Goal: Task Accomplishment & Management: Manage account settings

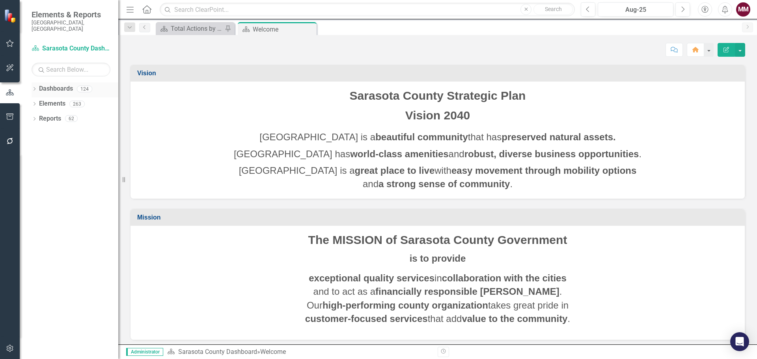
click at [32, 88] on icon "Dropdown" at bounding box center [35, 90] width 6 height 4
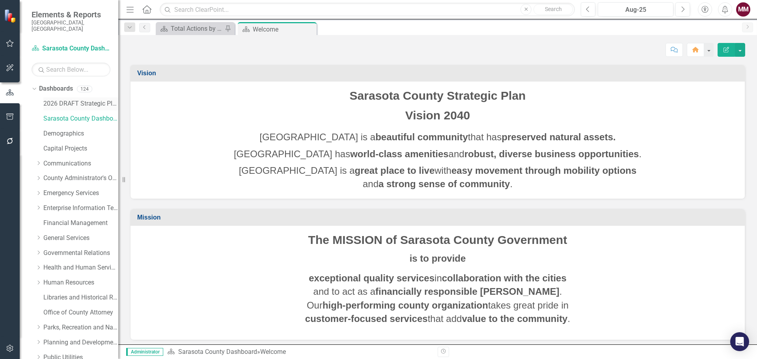
click at [60, 99] on link "2026 DRAFT Strategic Plan" at bounding box center [80, 103] width 75 height 9
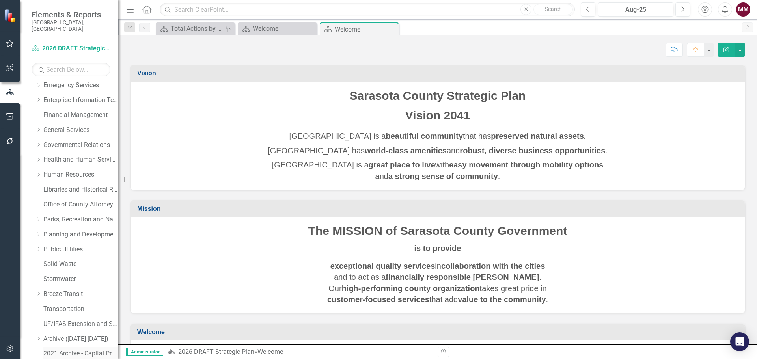
scroll to position [224, 0]
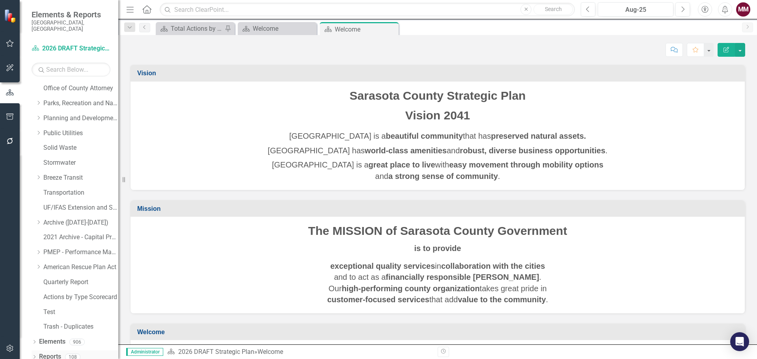
click at [35, 355] on icon at bounding box center [35, 357] width 2 height 4
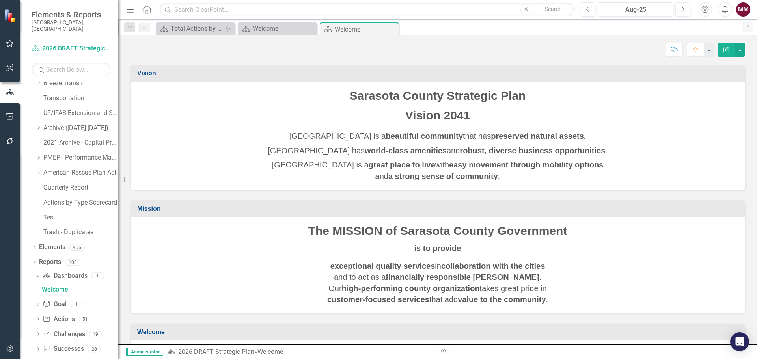
scroll to position [323, 0]
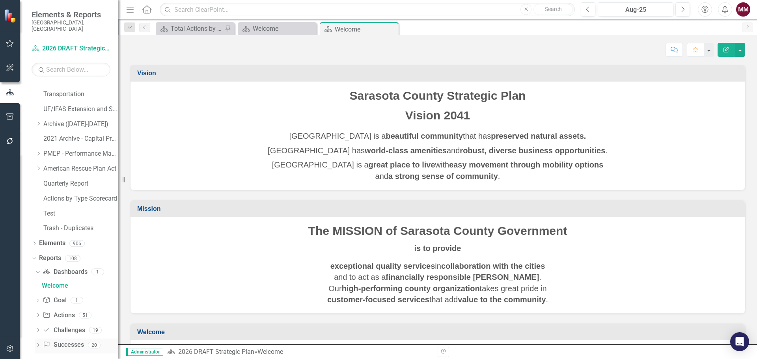
click at [39, 344] on icon "Dropdown" at bounding box center [38, 346] width 6 height 4
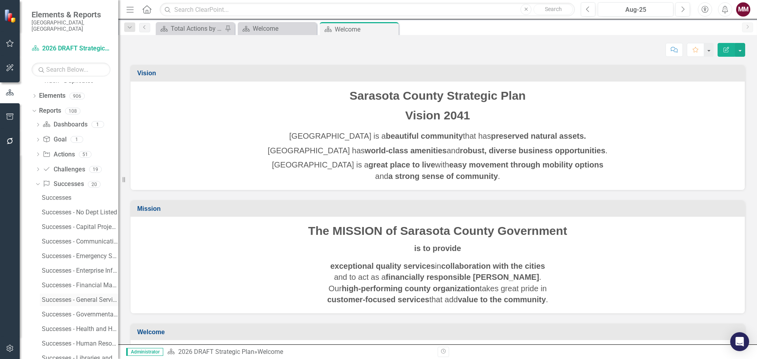
scroll to position [520, 0]
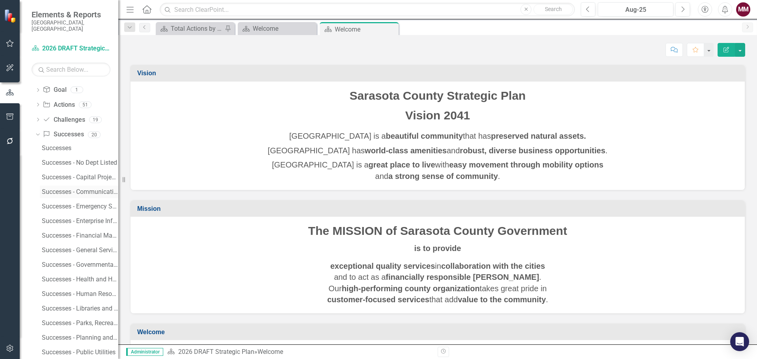
click at [77, 189] on div "Successes - Communications" at bounding box center [80, 192] width 77 height 7
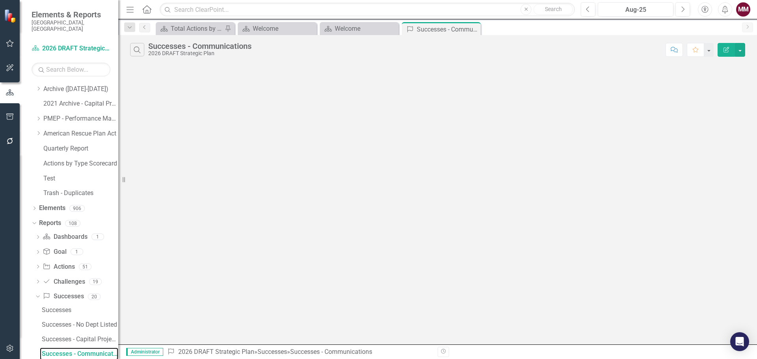
scroll to position [353, 0]
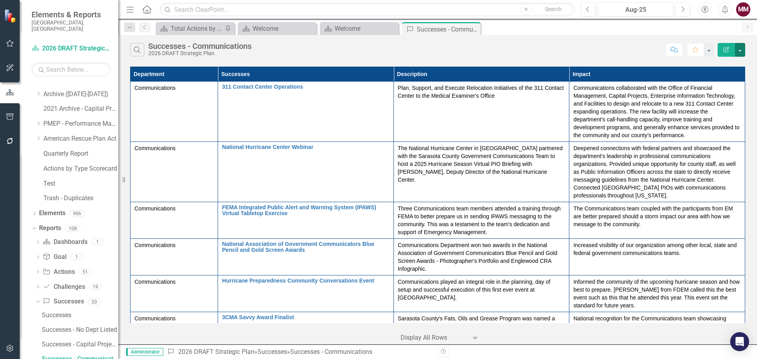
click at [742, 49] on button "button" at bounding box center [740, 50] width 10 height 14
click at [713, 94] on link "Excel Export to Excel" at bounding box center [714, 95] width 62 height 15
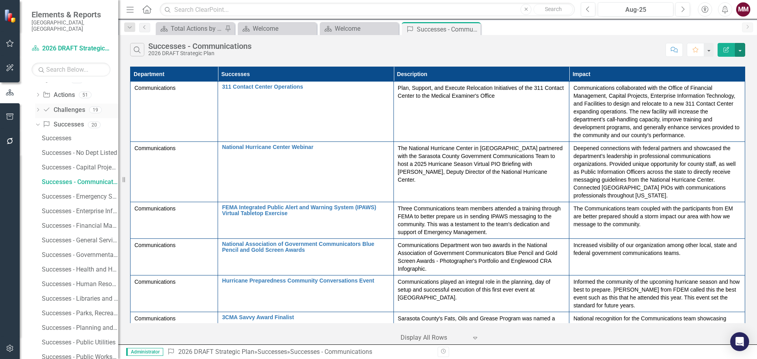
scroll to position [550, 0]
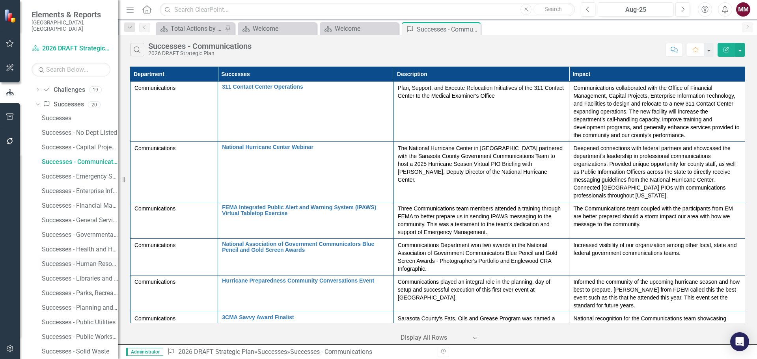
click at [75, 261] on div "Successes - Human Resources" at bounding box center [80, 264] width 77 height 7
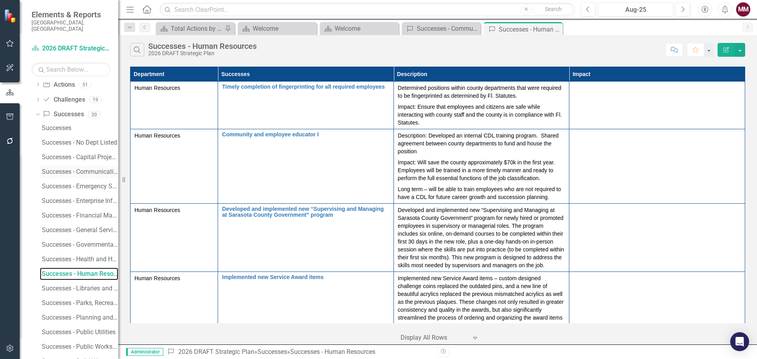
scroll to position [600, 0]
click at [87, 167] on div "Successes - General Services" at bounding box center [80, 170] width 77 height 7
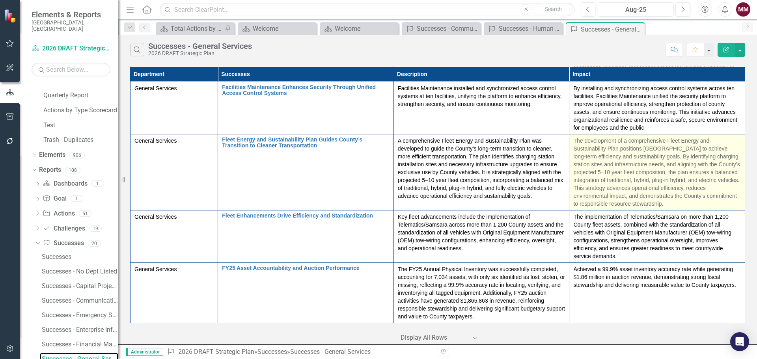
scroll to position [475, 0]
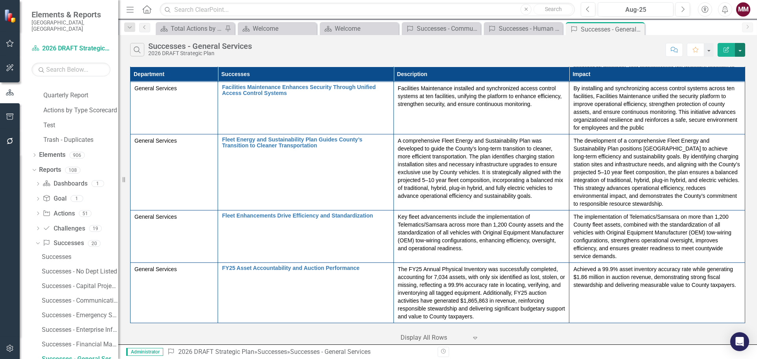
click at [742, 50] on button "button" at bounding box center [740, 50] width 10 height 14
click at [714, 90] on link "Excel Export to Excel" at bounding box center [714, 95] width 62 height 15
click at [638, 28] on icon "Close" at bounding box center [637, 29] width 8 height 6
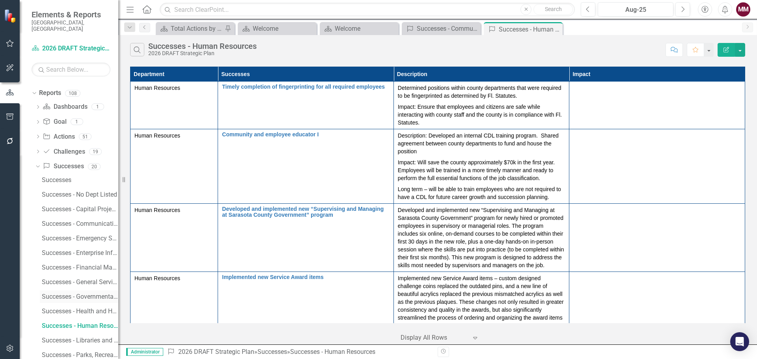
scroll to position [534, 0]
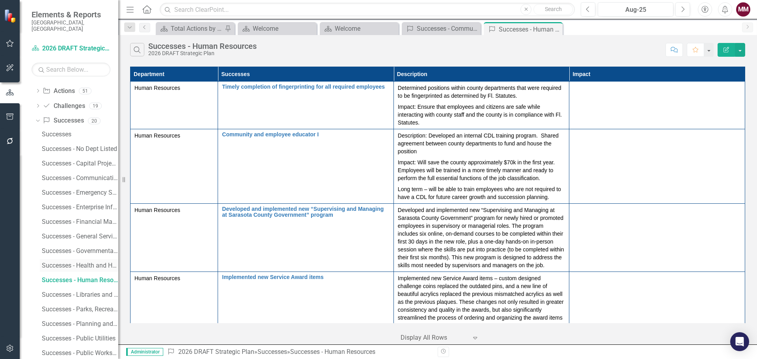
click at [62, 260] on link "Successes - Health and Human Services" at bounding box center [79, 266] width 78 height 13
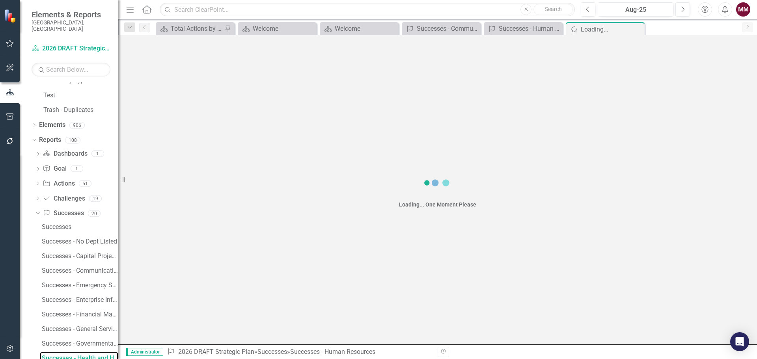
scroll to position [441, 0]
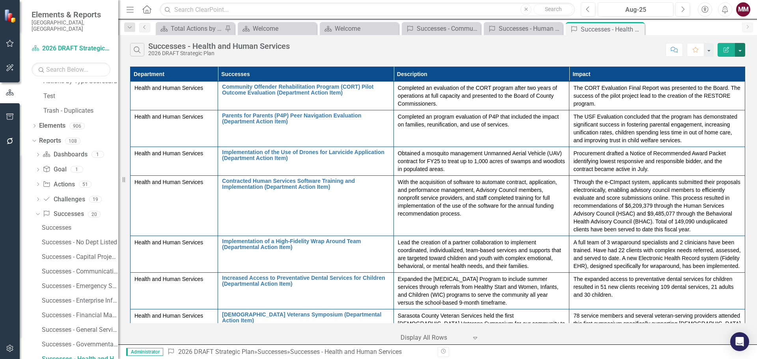
click at [742, 52] on button "button" at bounding box center [740, 50] width 10 height 14
click at [713, 95] on link "Excel Export to Excel" at bounding box center [714, 95] width 62 height 15
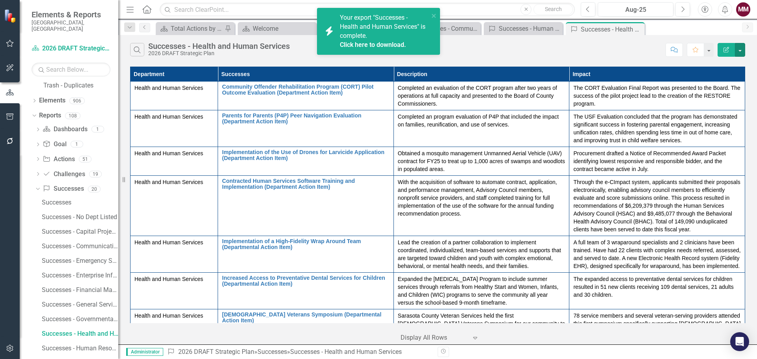
scroll to position [519, 0]
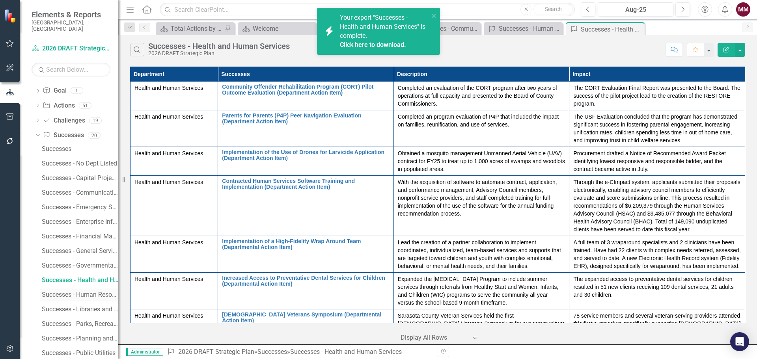
click at [76, 291] on div "Successes - Human Resources" at bounding box center [80, 294] width 77 height 7
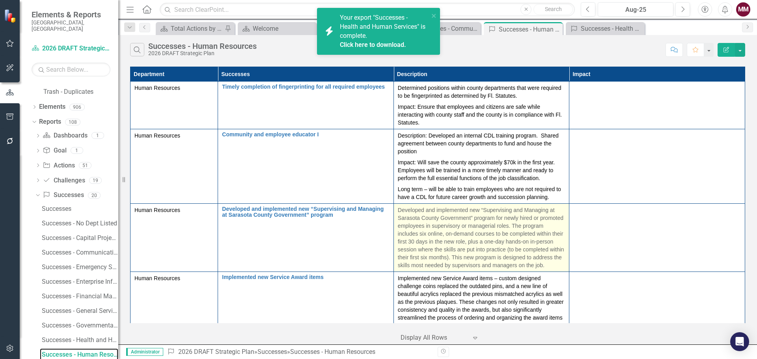
scroll to position [455, 0]
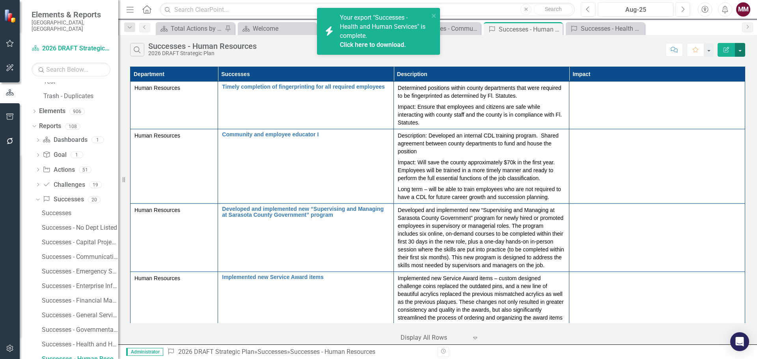
click at [742, 49] on button "button" at bounding box center [740, 50] width 10 height 14
click at [716, 93] on link "Excel Export to Excel" at bounding box center [714, 95] width 62 height 15
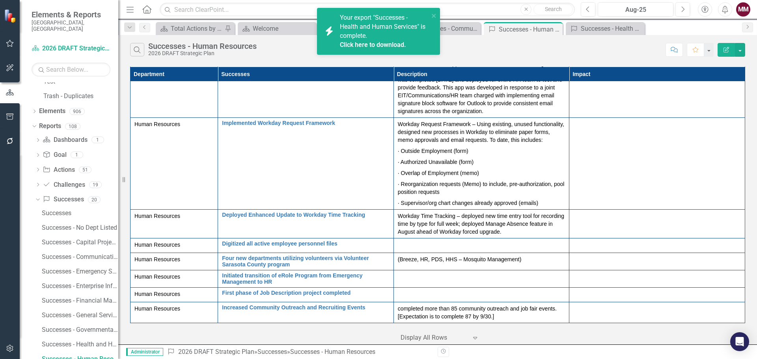
scroll to position [695, 0]
click at [527, 317] on p "completed more than 85 community outreach and job fair events. [Expectation is …" at bounding box center [482, 313] width 168 height 16
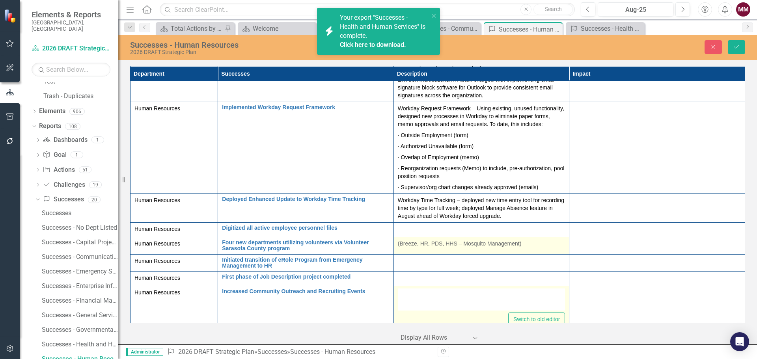
type textarea "<p>&nbsp;completed more than 85 community outreach and job fair events. [Expect…"
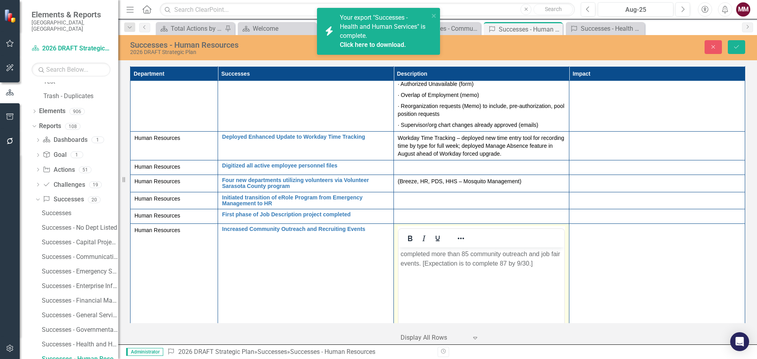
scroll to position [762, 0]
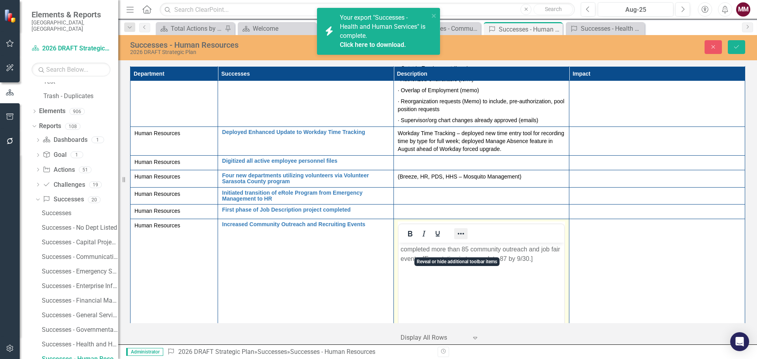
click at [461, 239] on icon "Reveal or hide additional toolbar items" at bounding box center [460, 233] width 9 height 9
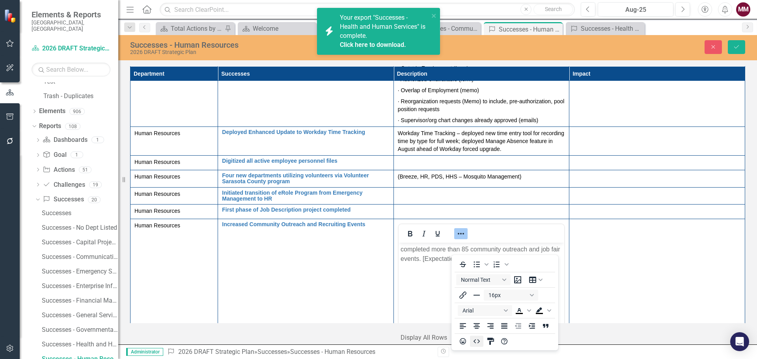
click at [478, 342] on icon "HTML Editor" at bounding box center [476, 341] width 9 height 9
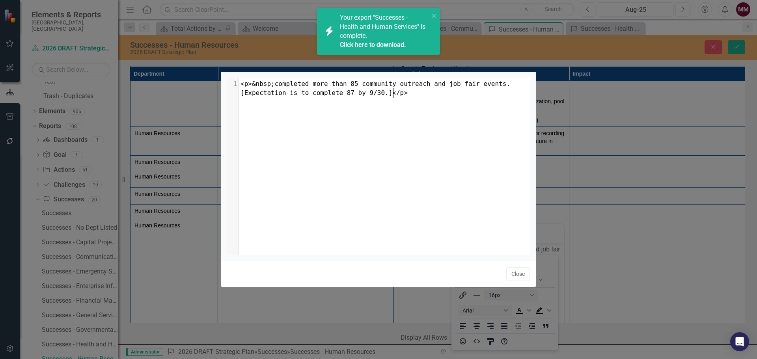
scroll to position [1, 0]
type textarea "<p>&nbsp;completed more than 85 community outreach and job fair events. [Expect…"
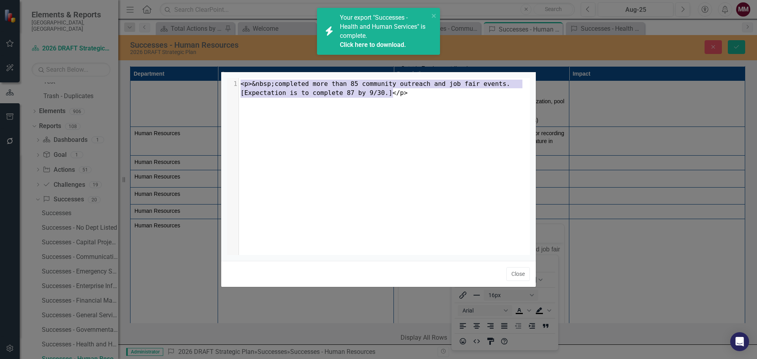
drag, startPoint x: 398, startPoint y: 95, endPoint x: 114, endPoint y: 45, distance: 288.3
click at [114, 45] on div "<p>&nbsp;completed more than 85 community outreach and job fair events. [Expect…" at bounding box center [378, 179] width 757 height 359
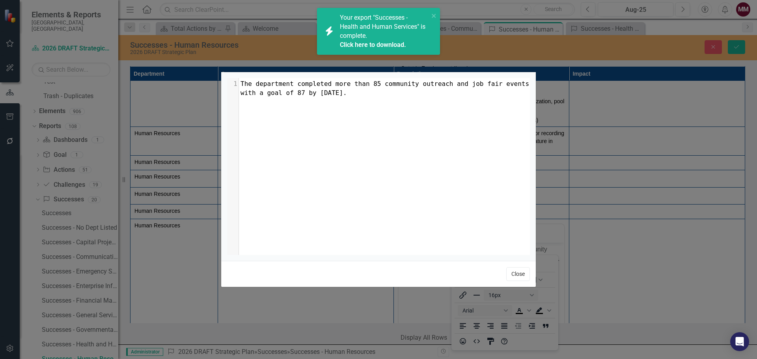
click at [512, 274] on button "Close" at bounding box center [518, 274] width 24 height 14
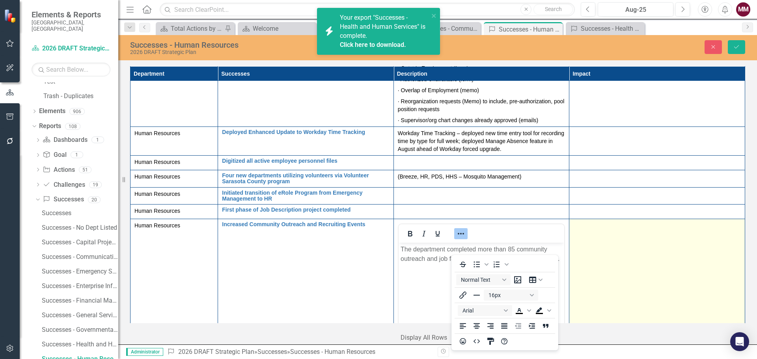
click at [643, 258] on td at bounding box center [658, 312] width 176 height 187
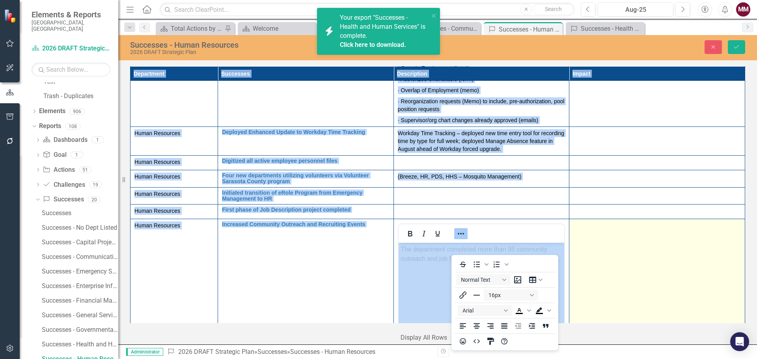
click at [643, 258] on td at bounding box center [658, 312] width 176 height 187
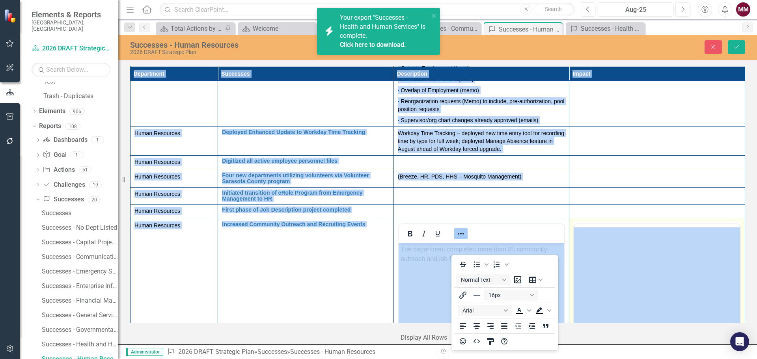
scroll to position [0, 0]
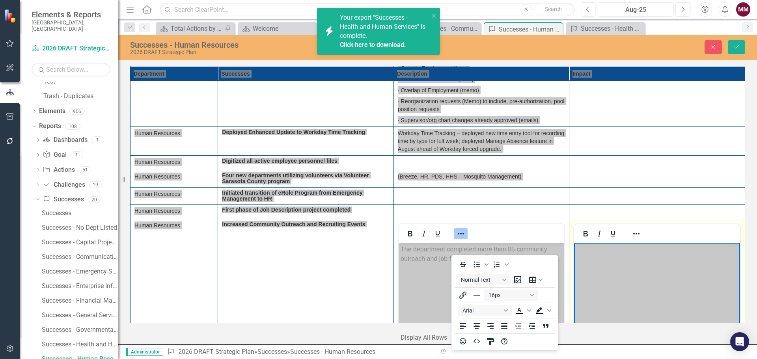
click at [602, 256] on body "Rich Text Area. Press ALT-0 for help." at bounding box center [657, 302] width 166 height 118
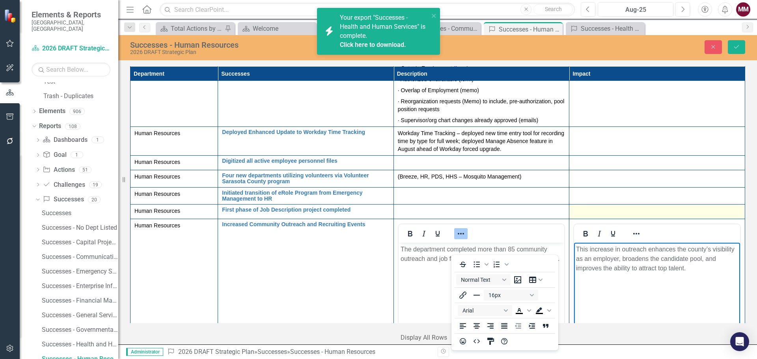
click at [598, 219] on td at bounding box center [658, 212] width 176 height 15
click at [597, 217] on div at bounding box center [658, 211] width 168 height 9
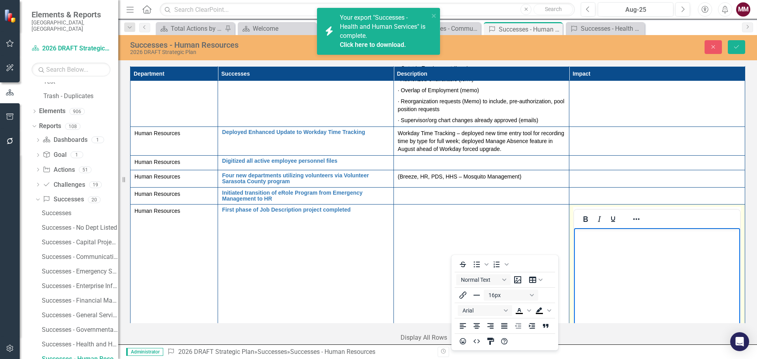
click at [589, 240] on body "Rich Text Area. Press ALT-0 for help." at bounding box center [657, 287] width 166 height 118
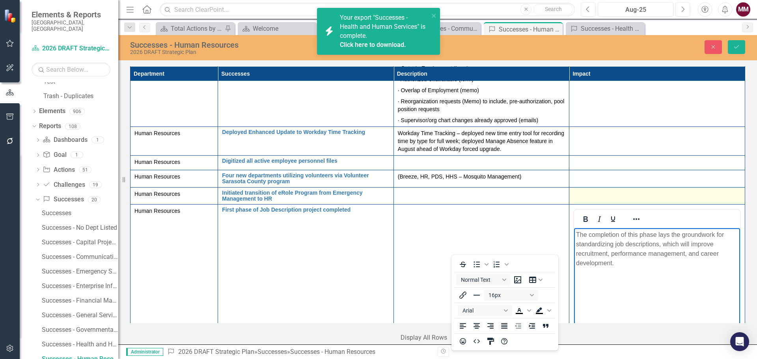
click at [606, 205] on td at bounding box center [658, 195] width 176 height 17
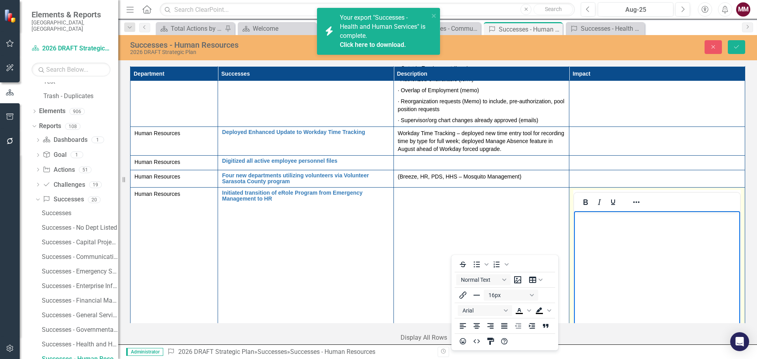
click at [596, 222] on p "Rich Text Area. Press ALT-0 for help." at bounding box center [657, 217] width 162 height 9
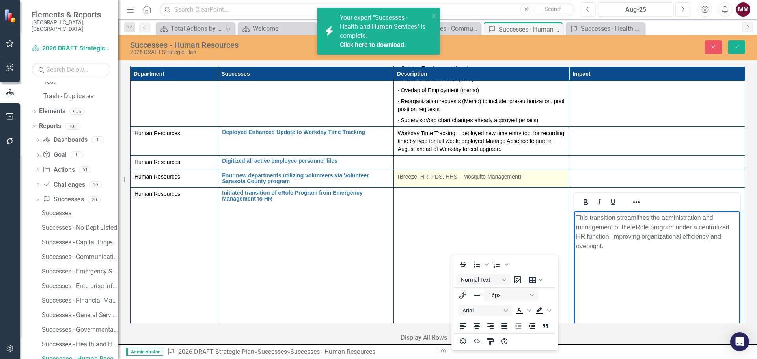
click at [495, 182] on div "(Breeze, HR, PDS, HHS – Mosquito Management)" at bounding box center [482, 177] width 168 height 9
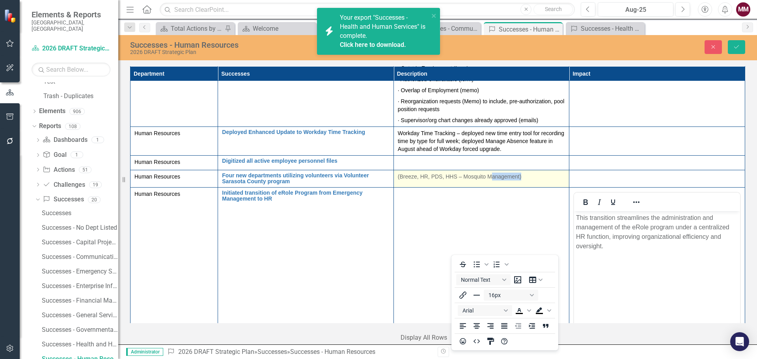
click at [495, 182] on div "(Breeze, HR, PDS, HHS – Mosquito Management)" at bounding box center [482, 177] width 168 height 9
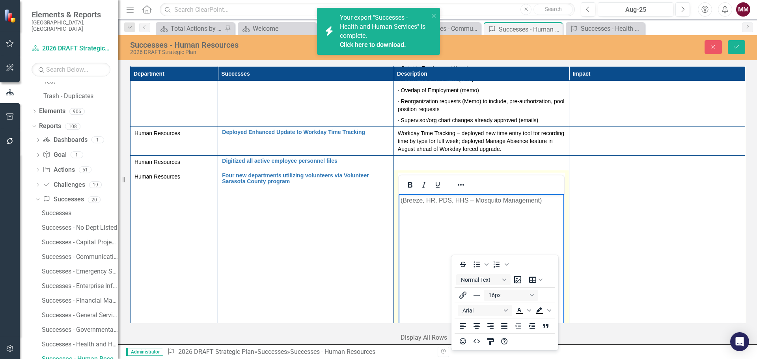
drag, startPoint x: 554, startPoint y: 203, endPoint x: 240, endPoint y: 200, distance: 314.0
click at [398, 200] on html "(Breeze, HR, PDS, HHS – Mosquito Management)" at bounding box center [481, 253] width 166 height 118
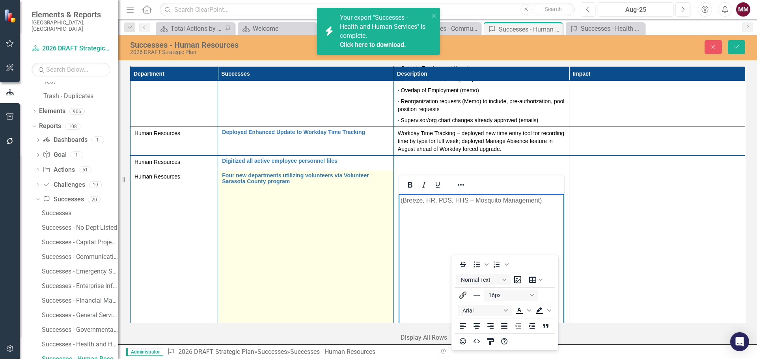
paste body "Rich Text Area. Press ALT-0 for help."
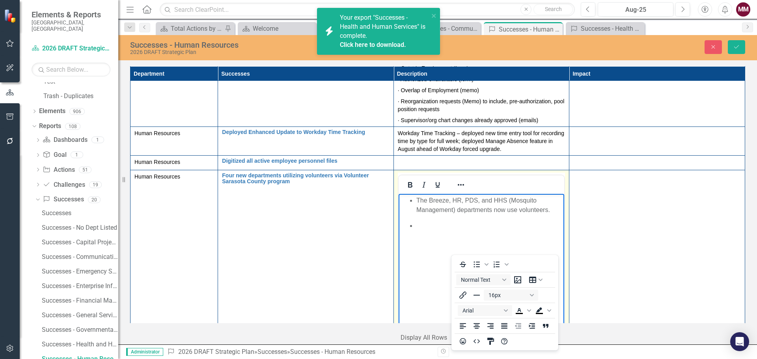
click at [415, 201] on ul "The Breeze, HR, PDS, and HHS (Mosquito Management) departments now use voluntee…" at bounding box center [481, 213] width 162 height 35
click at [419, 225] on p "Rich Text Area. Press ALT-0 for help." at bounding box center [489, 225] width 146 height 9
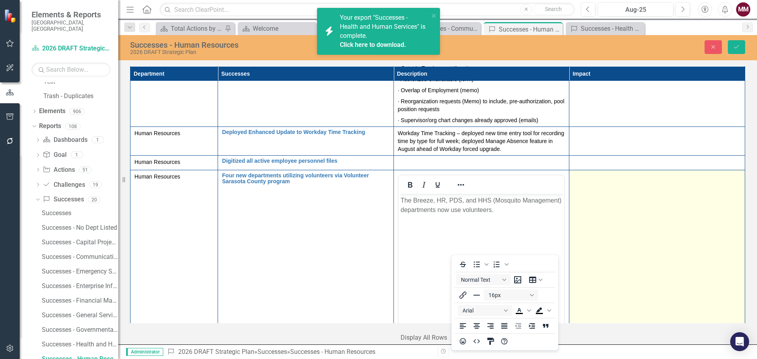
click at [623, 221] on td at bounding box center [658, 263] width 176 height 187
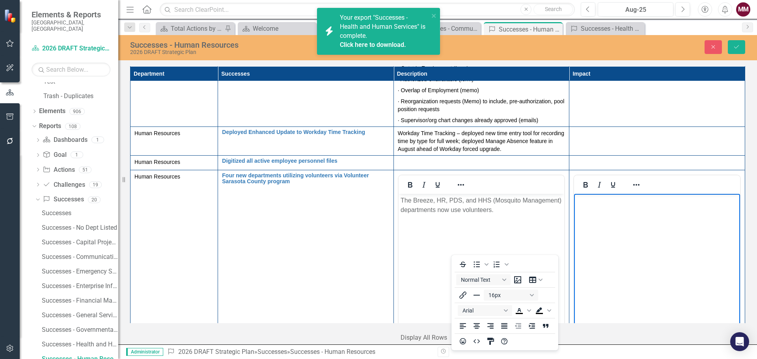
click at [605, 212] on body "Rich Text Area. Press ALT-0 for help." at bounding box center [657, 253] width 166 height 118
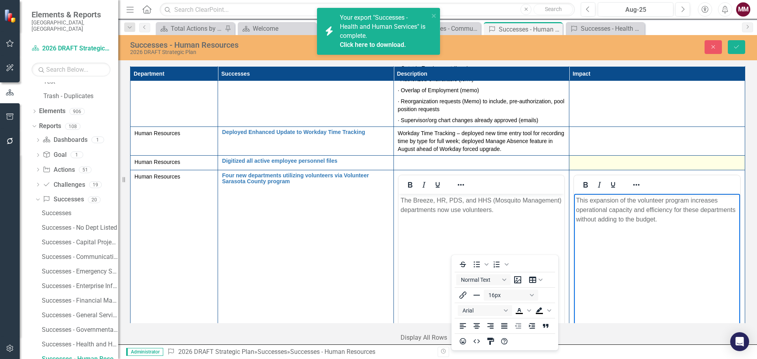
click at [617, 168] on div at bounding box center [658, 162] width 168 height 9
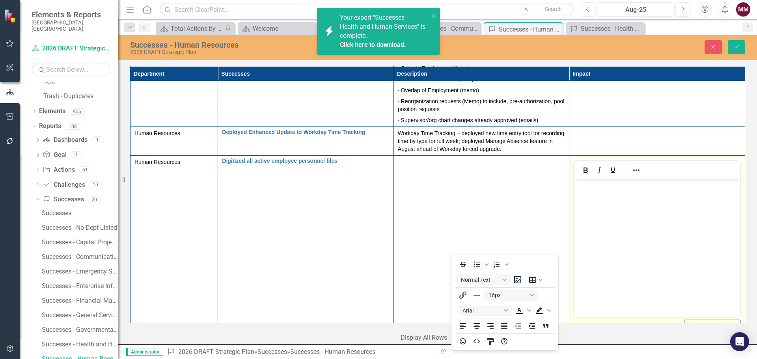
click at [598, 191] on body "Rich Text Area. Press ALT-0 for help." at bounding box center [657, 238] width 166 height 118
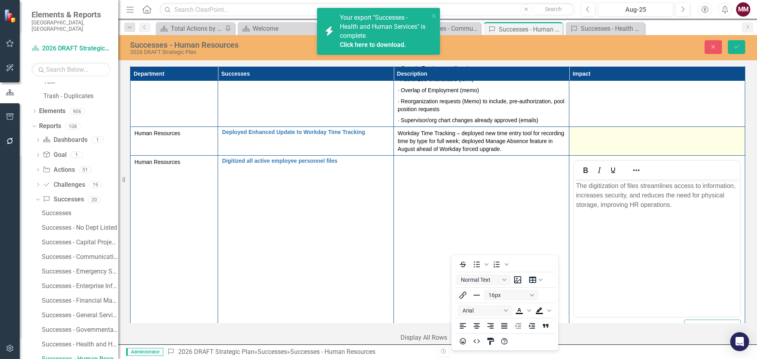
click at [603, 155] on td at bounding box center [658, 141] width 176 height 29
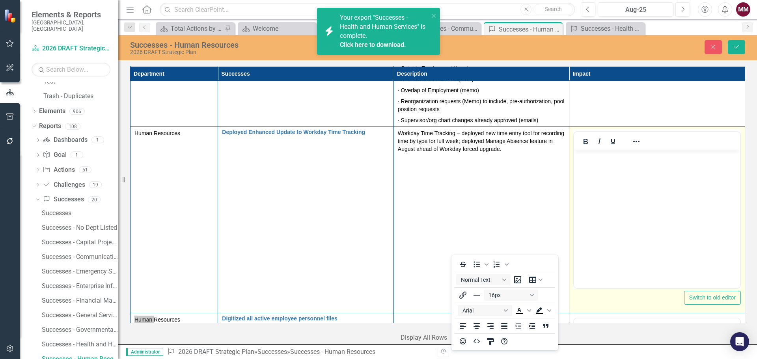
click at [593, 172] on body "Rich Text Area. Press ALT-0 for help." at bounding box center [657, 209] width 166 height 118
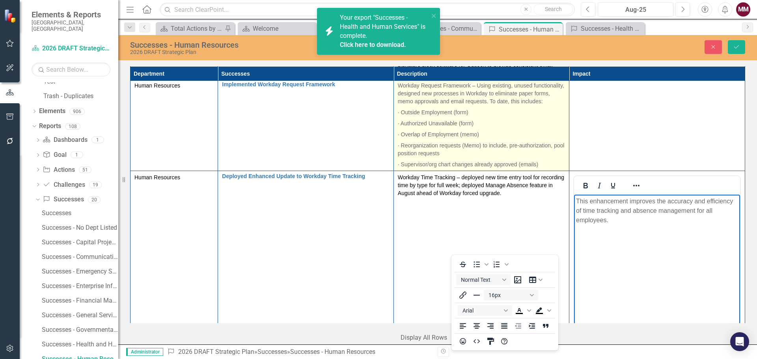
scroll to position [684, 0]
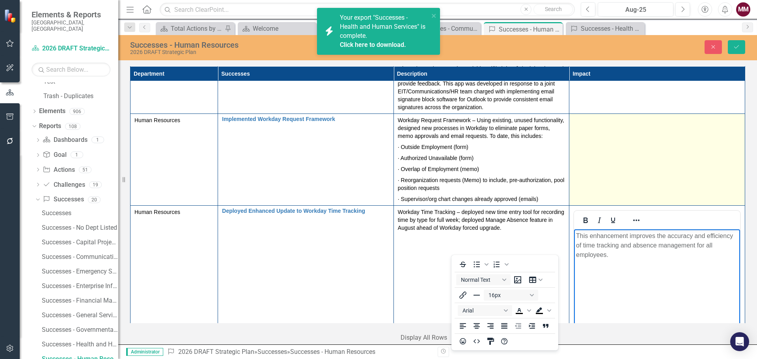
click at [616, 149] on td at bounding box center [658, 160] width 176 height 92
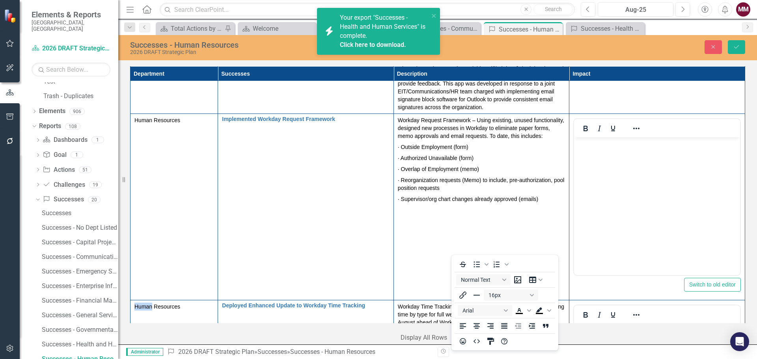
scroll to position [0, 0]
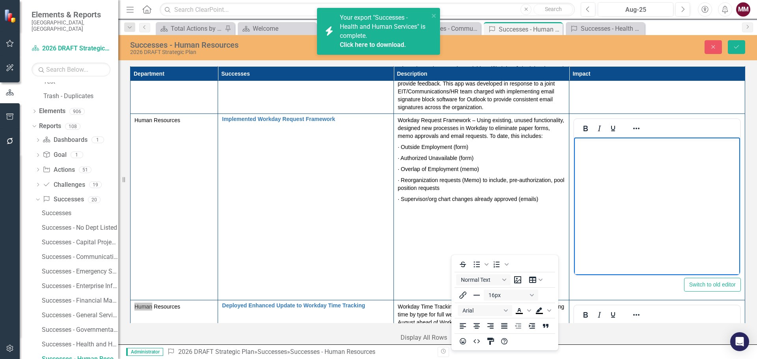
click at [615, 155] on body "Rich Text Area. Press ALT-0 for help." at bounding box center [657, 196] width 166 height 118
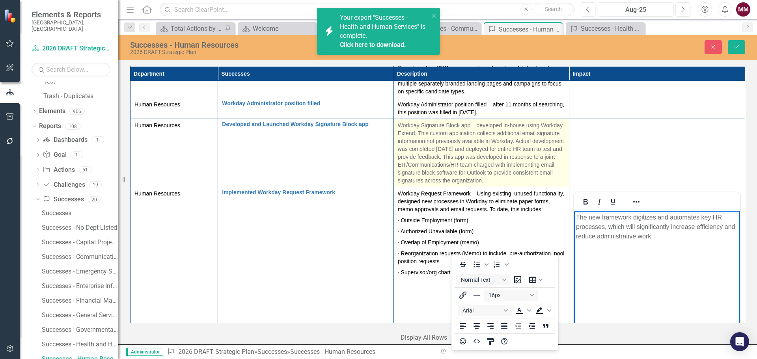
scroll to position [605, 0]
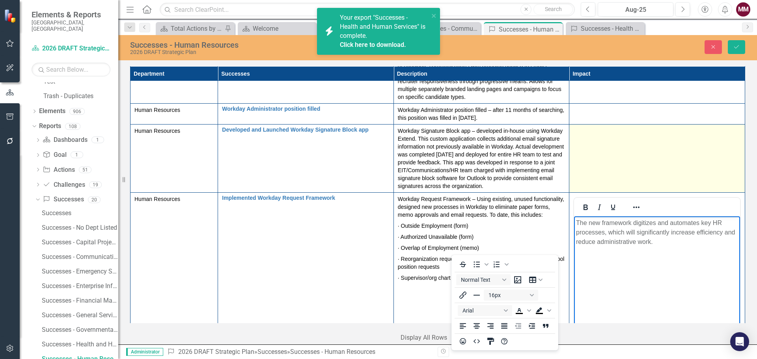
click at [600, 148] on td at bounding box center [658, 158] width 176 height 68
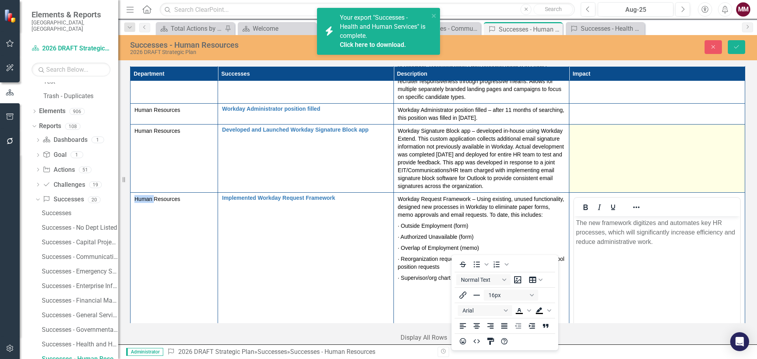
click at [600, 148] on td at bounding box center [658, 158] width 176 height 68
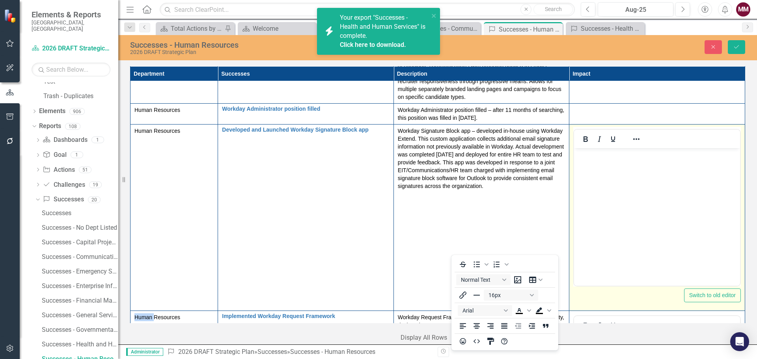
scroll to position [0, 0]
click at [587, 160] on body "Rich Text Area. Press ALT-0 for help." at bounding box center [657, 207] width 166 height 118
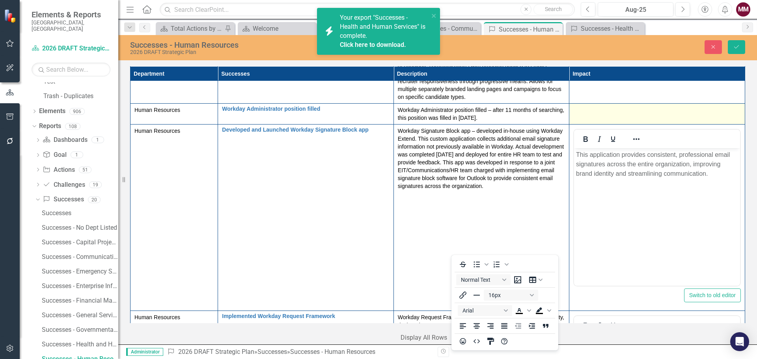
click at [624, 117] on td at bounding box center [658, 113] width 176 height 21
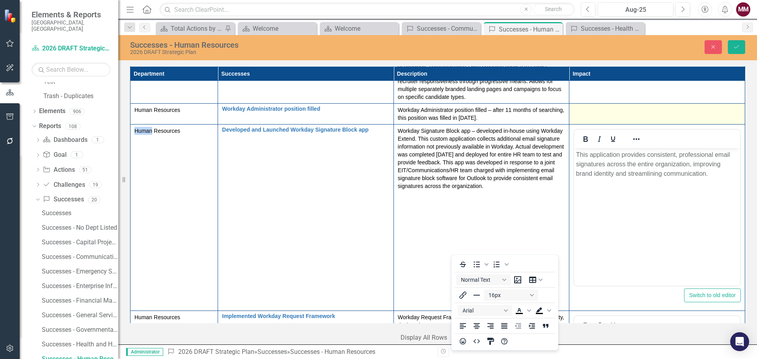
click at [624, 117] on td at bounding box center [658, 113] width 176 height 21
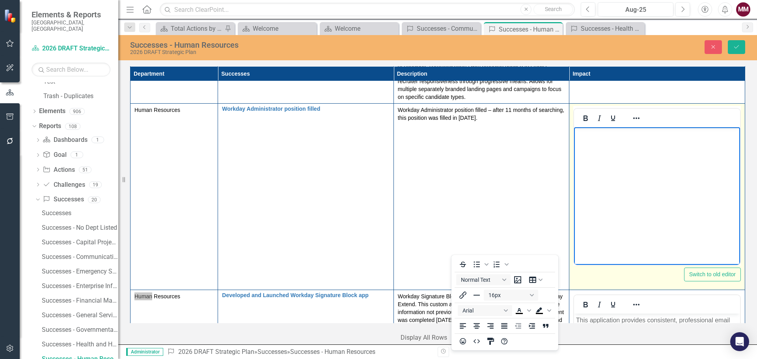
click at [582, 147] on body "Rich Text Area. Press ALT-0 for help." at bounding box center [657, 186] width 166 height 118
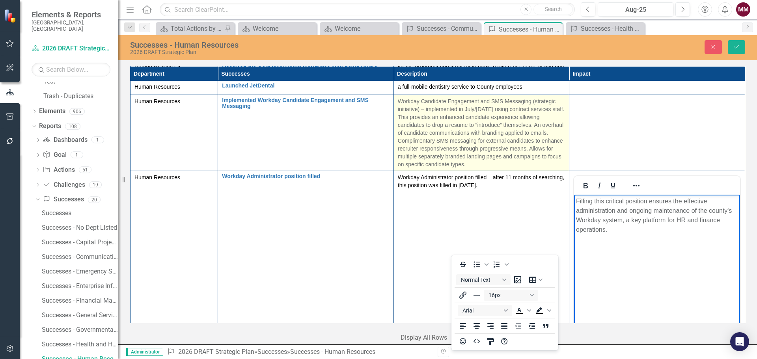
scroll to position [526, 0]
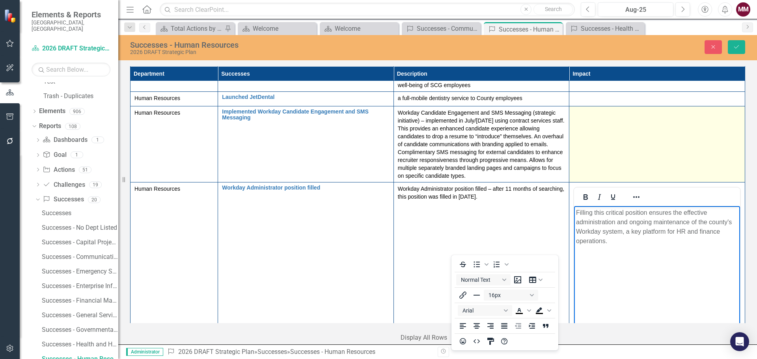
click at [624, 145] on td at bounding box center [658, 144] width 176 height 76
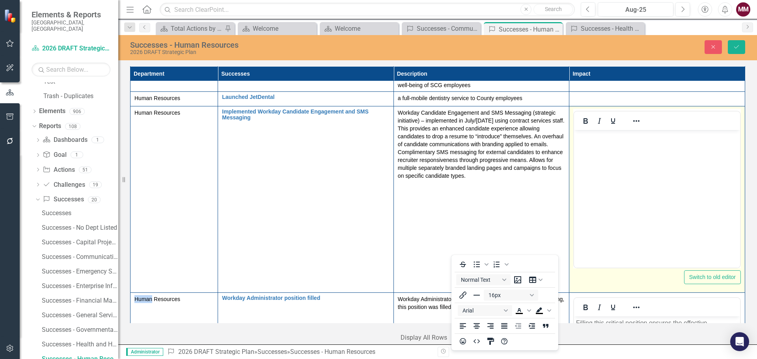
scroll to position [0, 0]
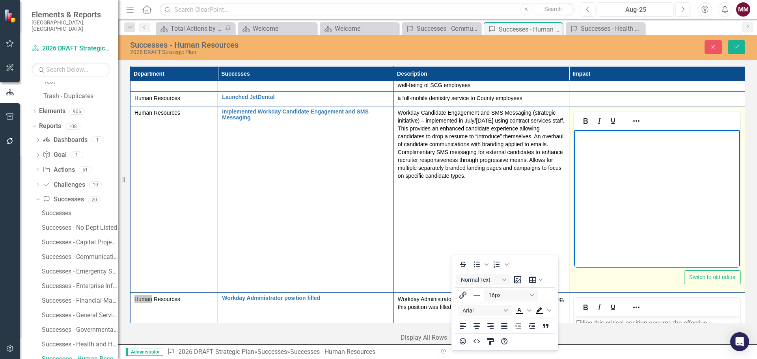
click at [594, 139] on p "Rich Text Area. Press ALT-0 for help." at bounding box center [657, 136] width 162 height 9
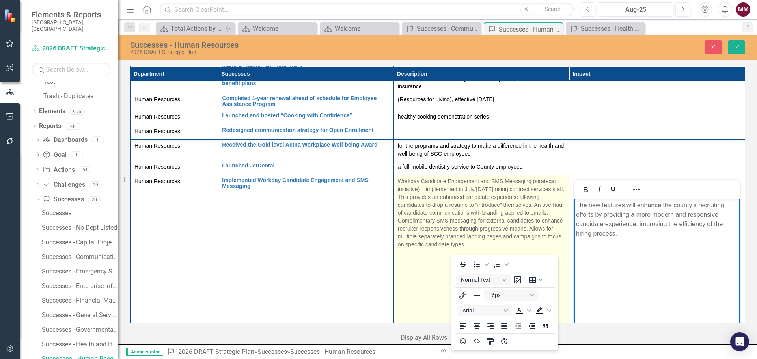
scroll to position [447, 0]
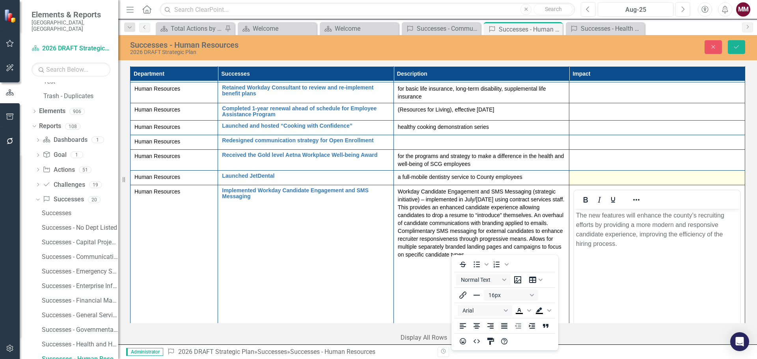
click at [597, 180] on div at bounding box center [658, 177] width 168 height 9
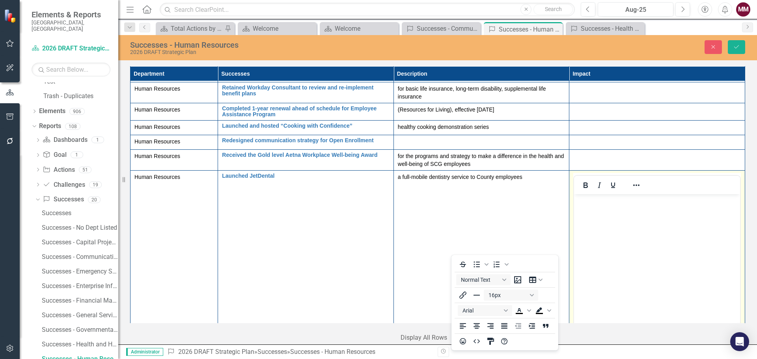
scroll to position [0, 0]
click at [596, 207] on body "Rich Text Area. Press ALT-0 for help." at bounding box center [657, 253] width 166 height 118
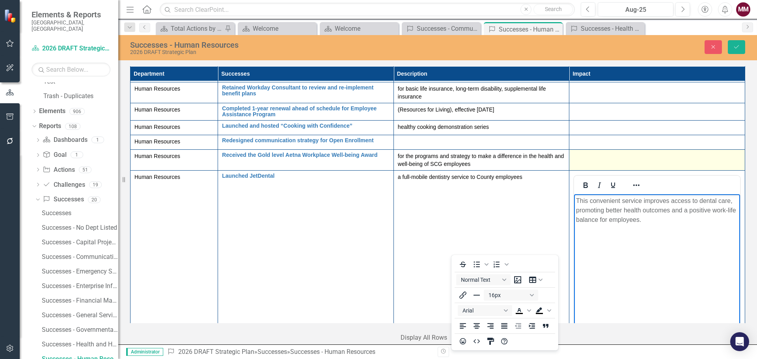
click at [617, 163] on td at bounding box center [658, 159] width 176 height 21
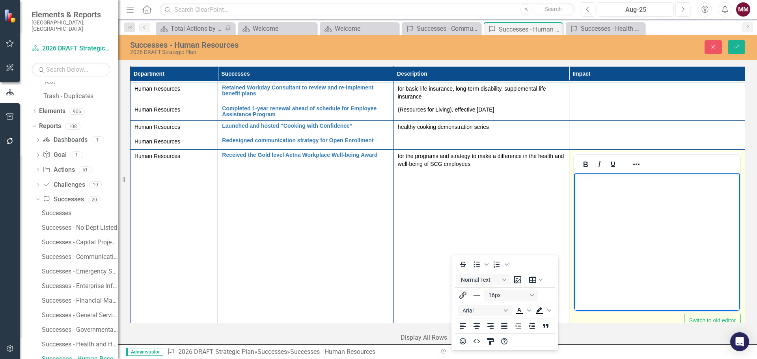
click at [607, 191] on body "Rich Text Area. Press ALT-0 for help." at bounding box center [657, 232] width 166 height 118
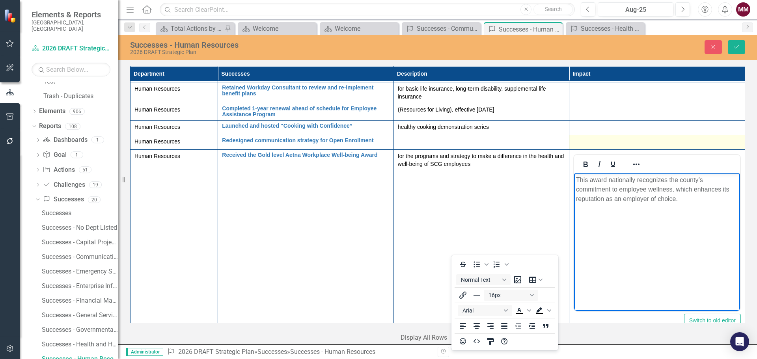
click at [615, 146] on div at bounding box center [658, 142] width 168 height 9
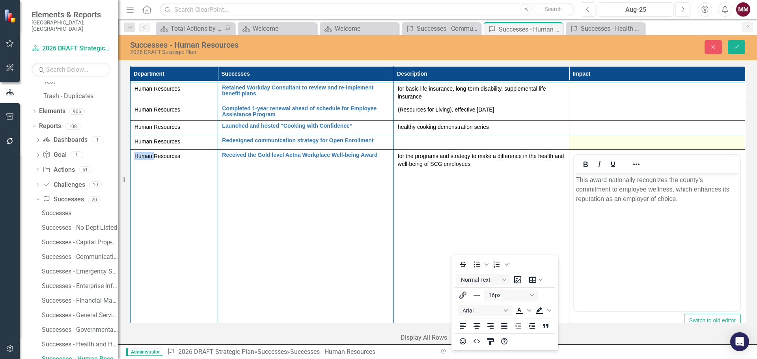
click at [615, 146] on div at bounding box center [658, 142] width 168 height 9
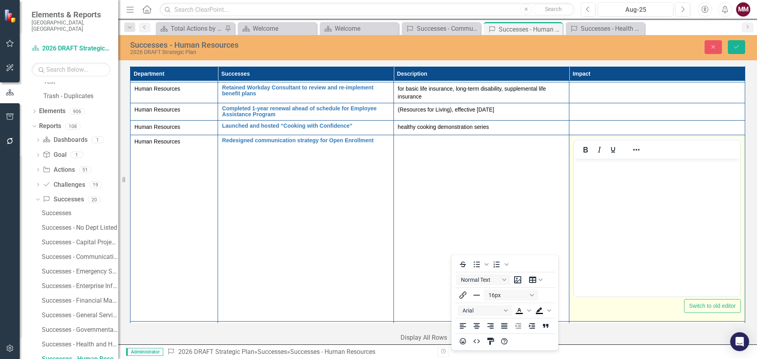
click at [606, 172] on body "Rich Text Area. Press ALT-0 for help." at bounding box center [657, 218] width 166 height 118
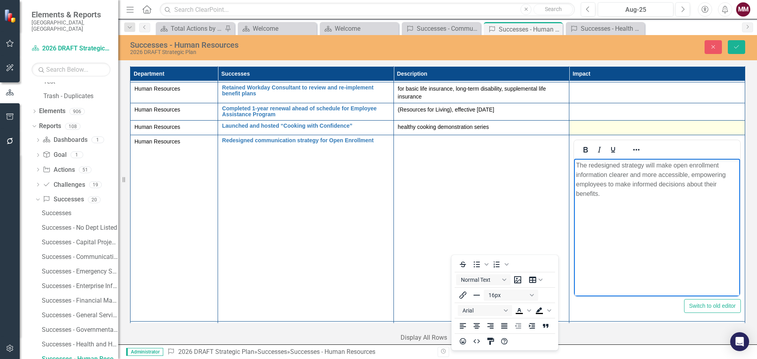
click at [635, 130] on div at bounding box center [658, 127] width 168 height 9
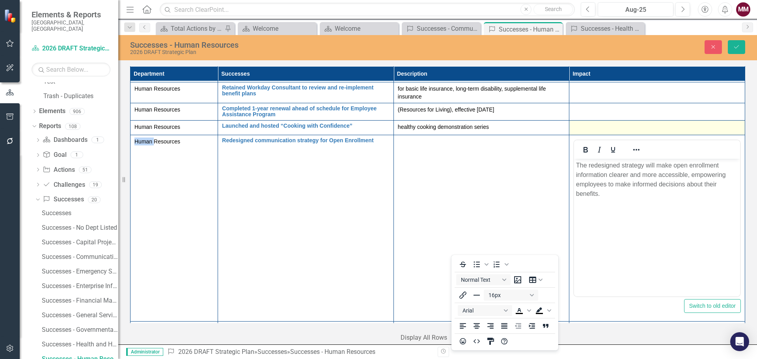
click at [635, 130] on div at bounding box center [658, 127] width 168 height 9
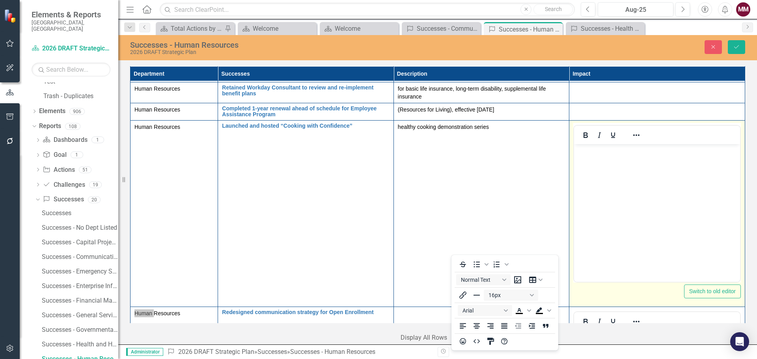
click at [611, 156] on body "Rich Text Area. Press ALT-0 for help." at bounding box center [657, 203] width 166 height 118
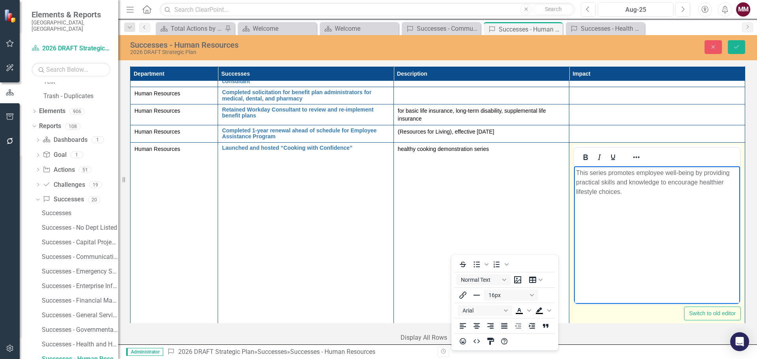
scroll to position [407, 0]
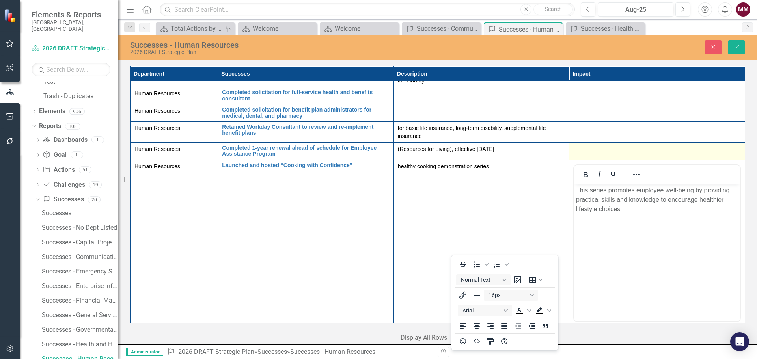
click at [602, 153] on div at bounding box center [658, 149] width 168 height 9
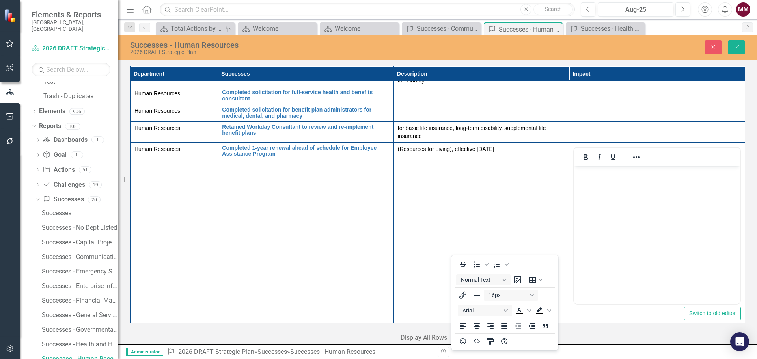
scroll to position [0, 0]
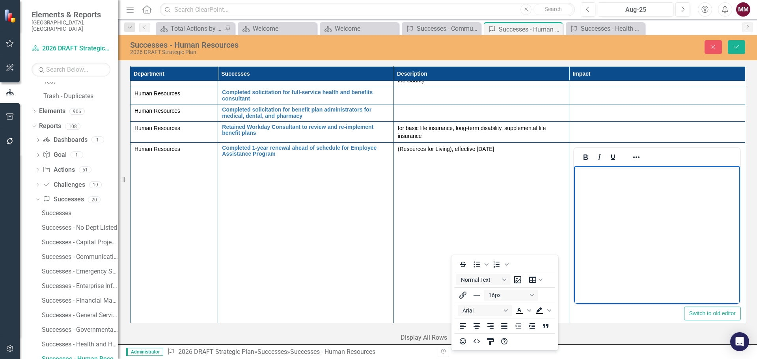
click at [594, 181] on body "Rich Text Area. Press ALT-0 for help." at bounding box center [657, 225] width 166 height 118
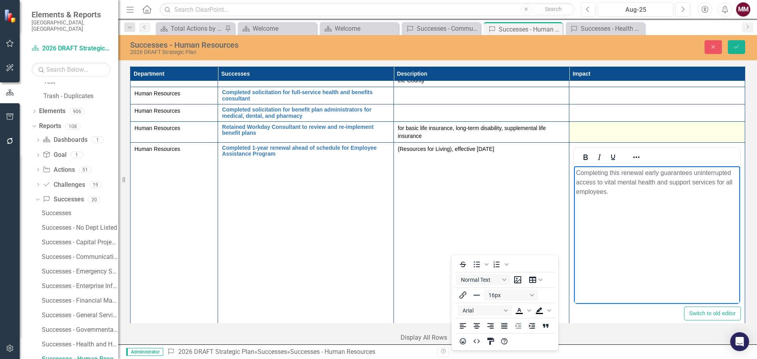
click at [586, 133] on div at bounding box center [658, 128] width 168 height 9
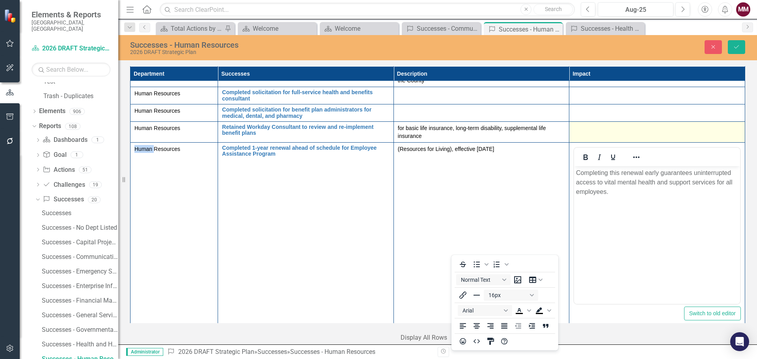
click at [586, 133] on div at bounding box center [658, 128] width 168 height 9
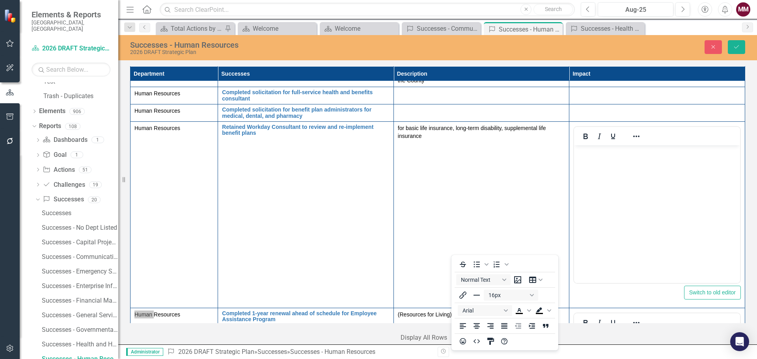
click at [593, 159] on body "Rich Text Area. Press ALT-0 for help." at bounding box center [657, 204] width 166 height 118
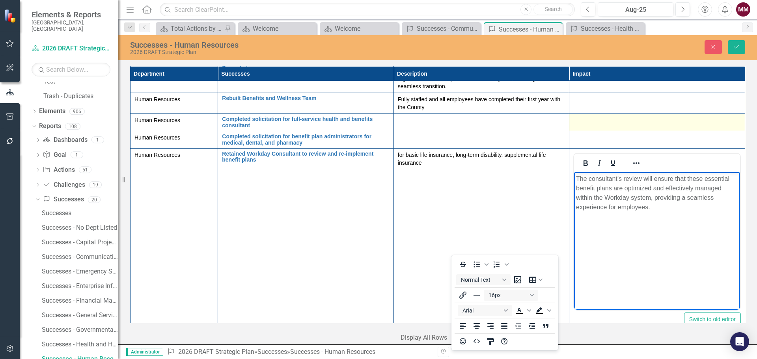
scroll to position [368, 0]
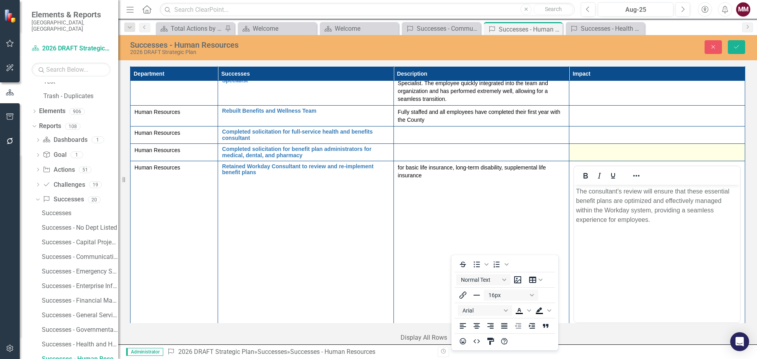
click at [589, 151] on div at bounding box center [658, 150] width 168 height 9
click at [590, 151] on div at bounding box center [658, 150] width 168 height 9
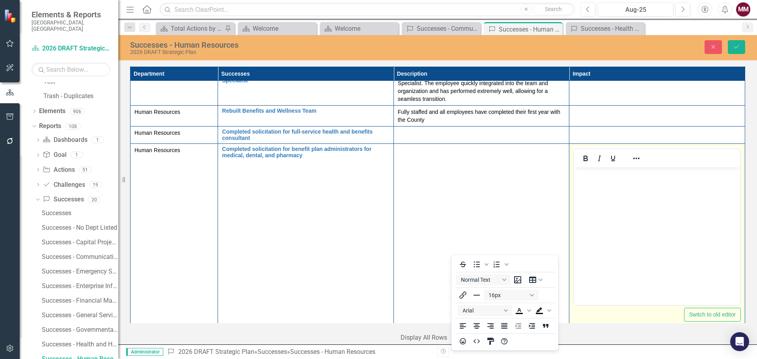
scroll to position [0, 0]
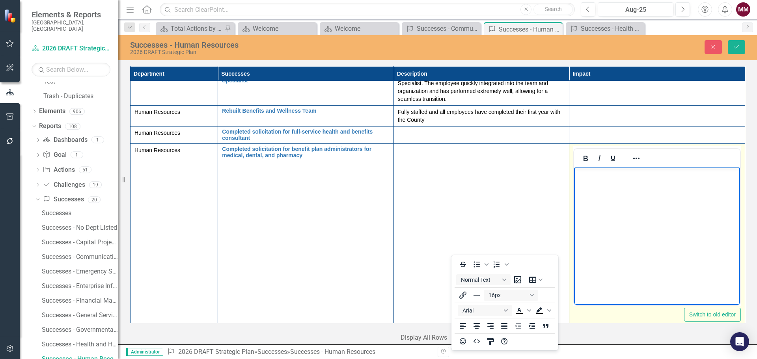
drag, startPoint x: 1164, startPoint y: 319, endPoint x: 598, endPoint y: 192, distance: 580.1
click at [598, 192] on body "Rich Text Area. Press ALT-0 for help." at bounding box center [657, 227] width 166 height 118
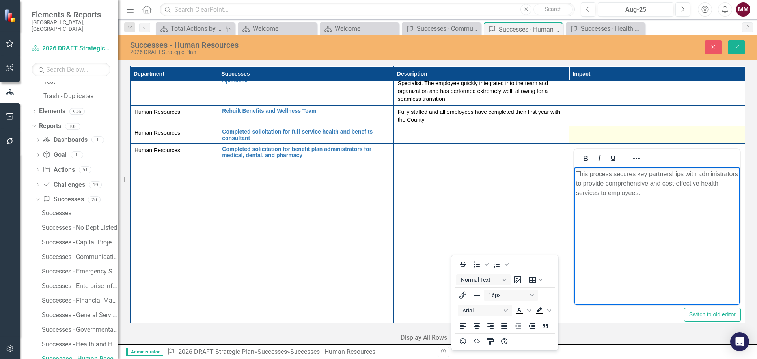
click at [620, 133] on div at bounding box center [658, 133] width 168 height 9
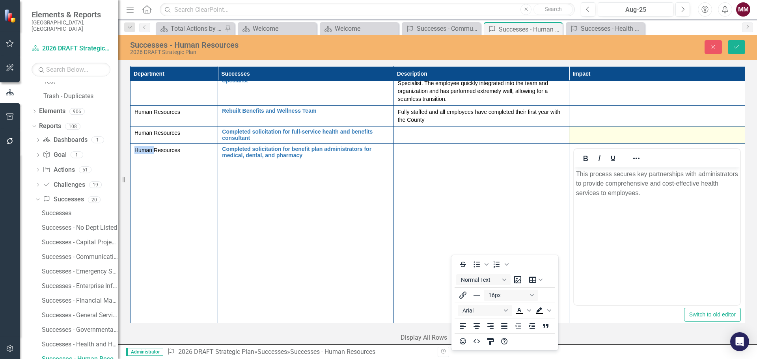
click at [620, 133] on div at bounding box center [658, 133] width 168 height 9
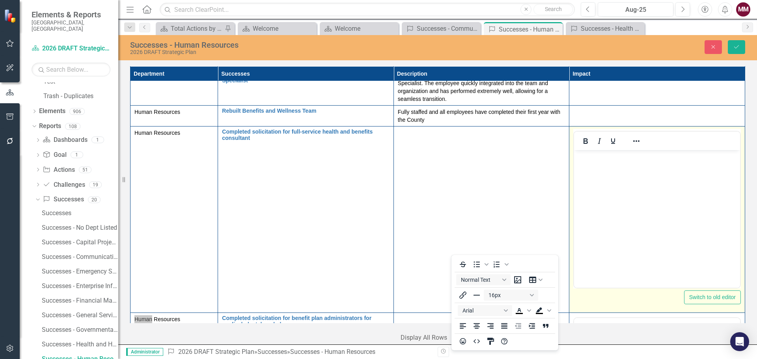
click at [614, 163] on body "Rich Text Area. Press ALT-0 for help." at bounding box center [657, 209] width 166 height 118
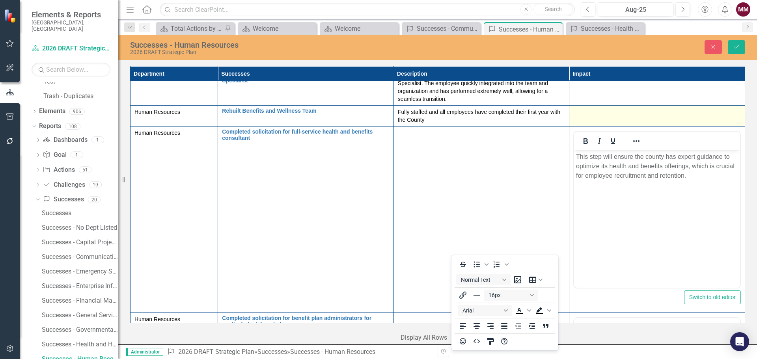
click at [593, 120] on td at bounding box center [658, 116] width 176 height 21
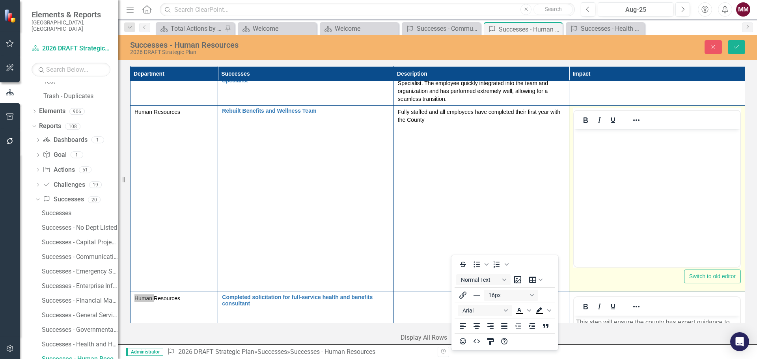
click at [598, 144] on body "Rich Text Area. Press ALT-0 for help." at bounding box center [657, 188] width 166 height 118
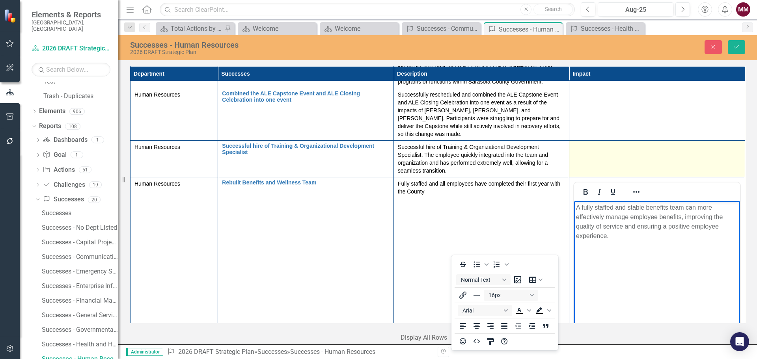
scroll to position [289, 0]
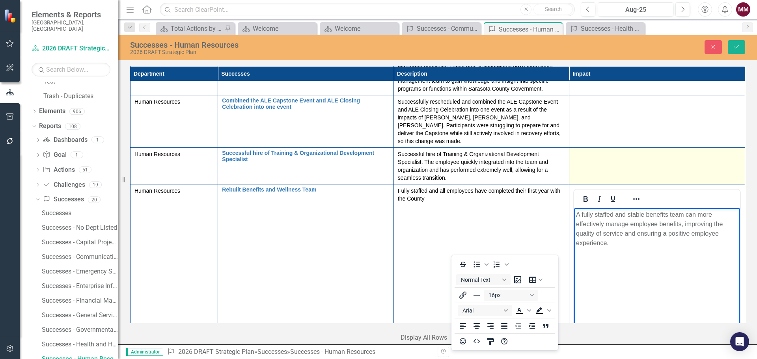
click at [595, 170] on td at bounding box center [658, 166] width 176 height 37
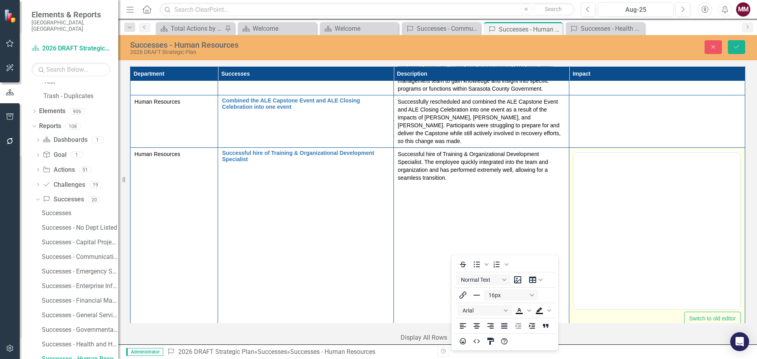
scroll to position [0, 0]
click at [600, 189] on body "Rich Text Area. Press ALT-0 for help." at bounding box center [657, 231] width 166 height 118
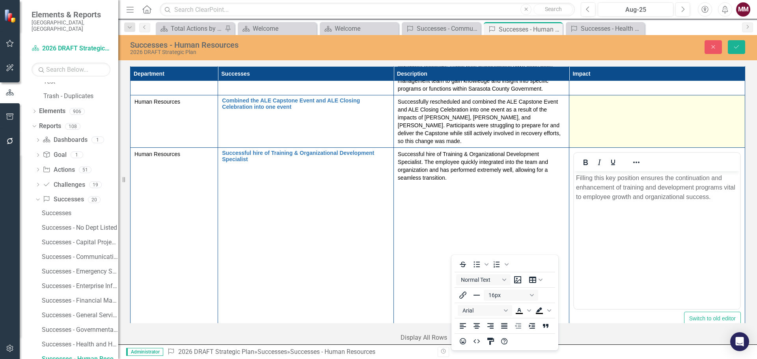
click at [589, 107] on div at bounding box center [658, 102] width 168 height 9
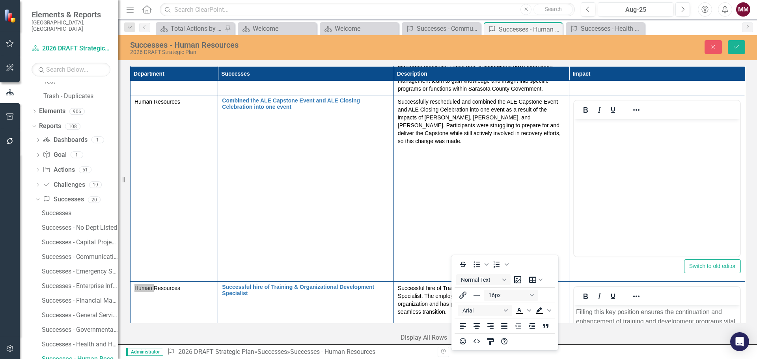
click at [604, 141] on body "Rich Text Area. Press ALT-0 for help." at bounding box center [657, 178] width 166 height 118
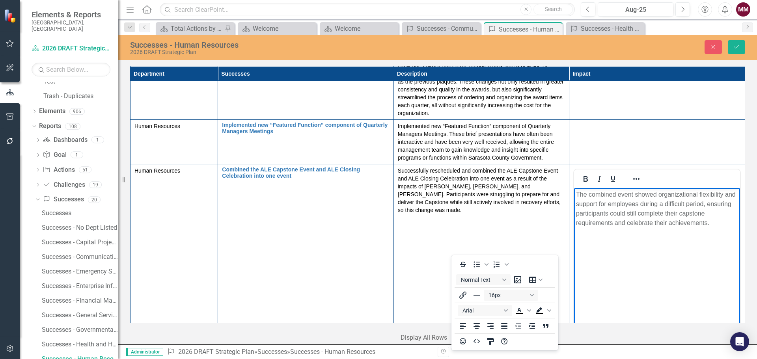
scroll to position [210, 0]
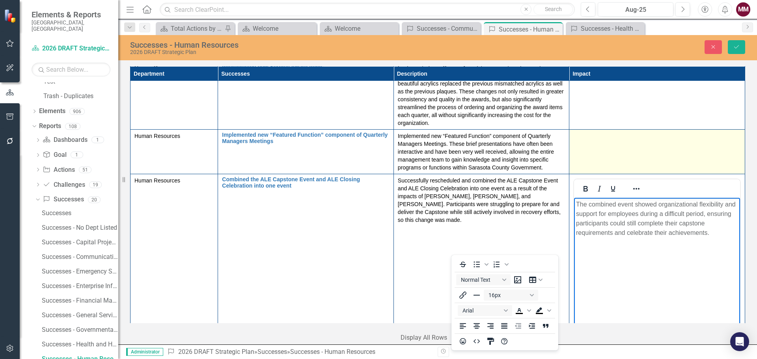
click at [620, 163] on td at bounding box center [658, 152] width 176 height 45
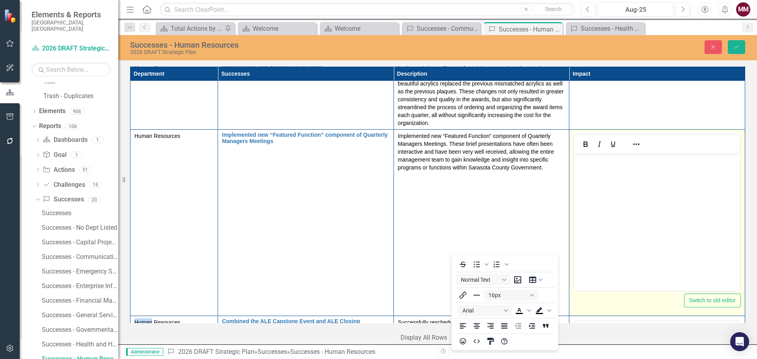
scroll to position [0, 0]
click at [607, 168] on body "Rich Text Area. Press ALT-0 for help." at bounding box center [657, 212] width 166 height 118
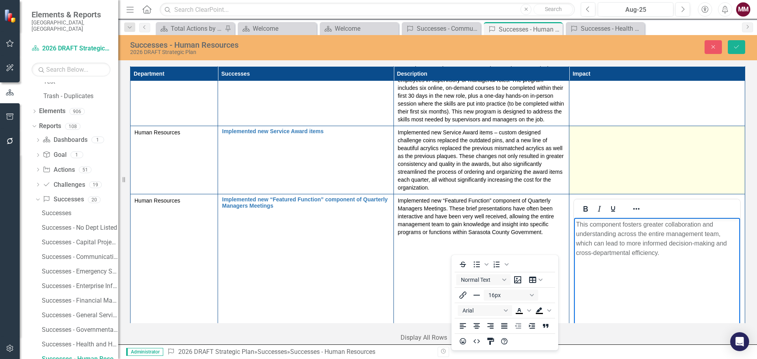
scroll to position [131, 0]
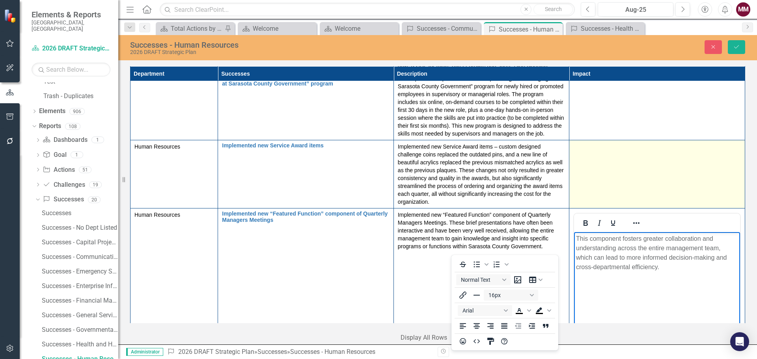
click at [607, 169] on td at bounding box center [658, 174] width 176 height 68
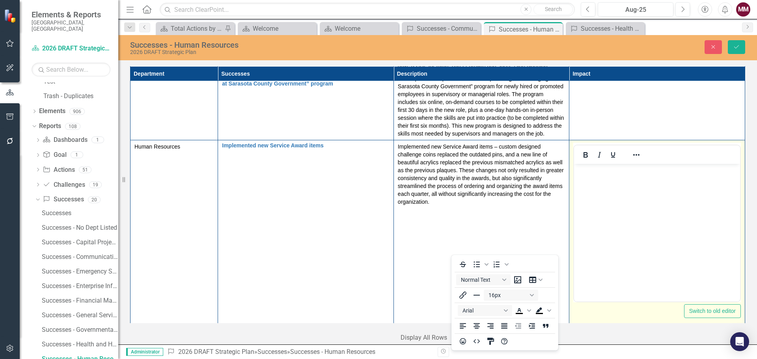
scroll to position [0, 0]
click at [594, 178] on body "Rich Text Area. Press ALT-0 for help." at bounding box center [657, 223] width 166 height 118
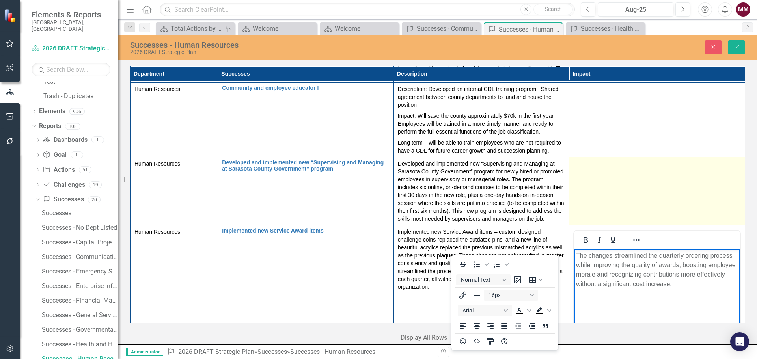
scroll to position [13, 0]
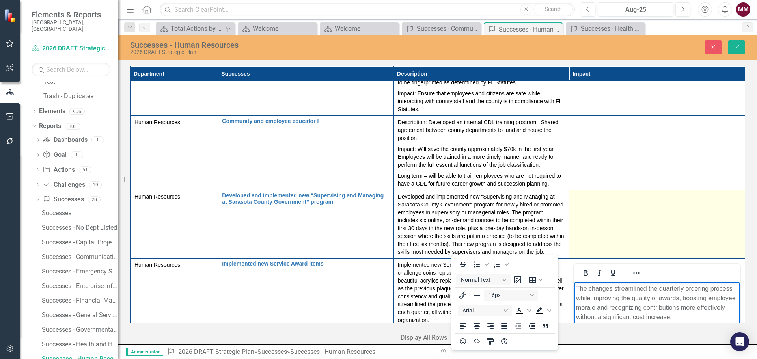
click at [620, 224] on td at bounding box center [658, 225] width 176 height 68
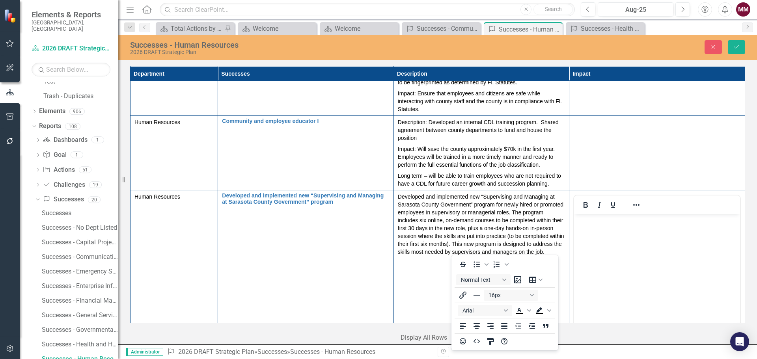
scroll to position [0, 0]
click at [612, 228] on body "Rich Text Area. Press ALT-0 for help." at bounding box center [657, 273] width 166 height 118
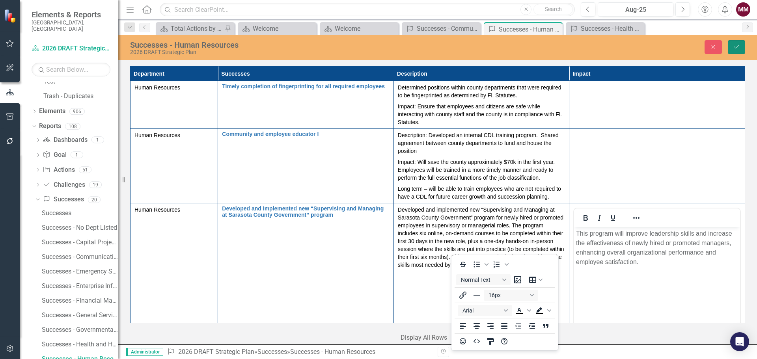
click at [740, 49] on icon "Save" at bounding box center [736, 47] width 7 height 6
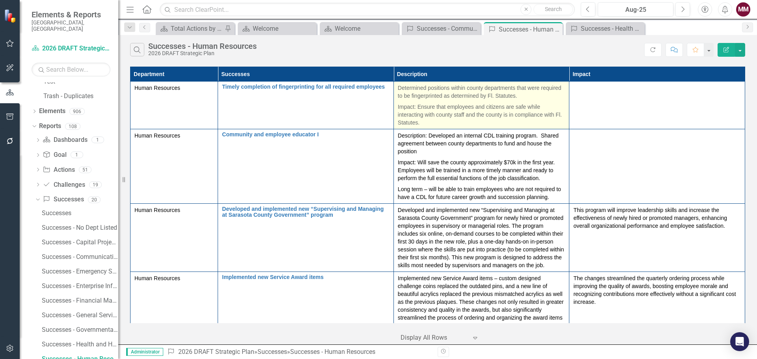
click at [483, 118] on p "Impact: Ensure that employees and citizens are safe while interacting with coun…" at bounding box center [482, 113] width 168 height 25
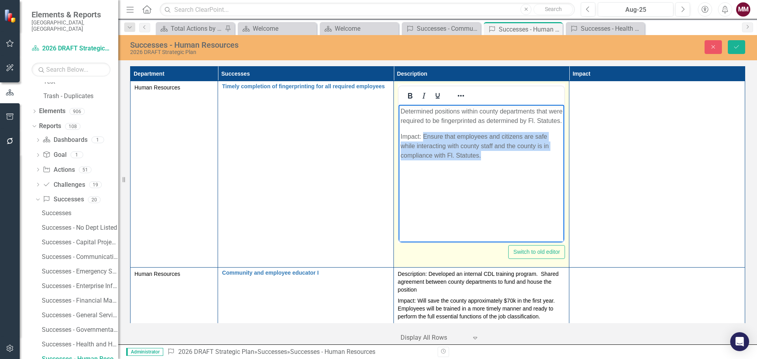
drag, startPoint x: 497, startPoint y: 170, endPoint x: 422, endPoint y: 148, distance: 78.5
click at [422, 148] on body "Determined positions within county departments that were required to be fingerp…" at bounding box center [481, 164] width 166 height 118
copy p "Ensure that employees and citizens are safe while interacting with county staff…"
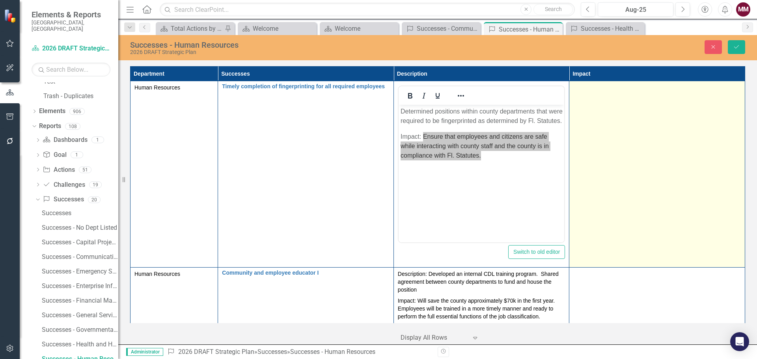
click at [615, 128] on td at bounding box center [658, 174] width 176 height 187
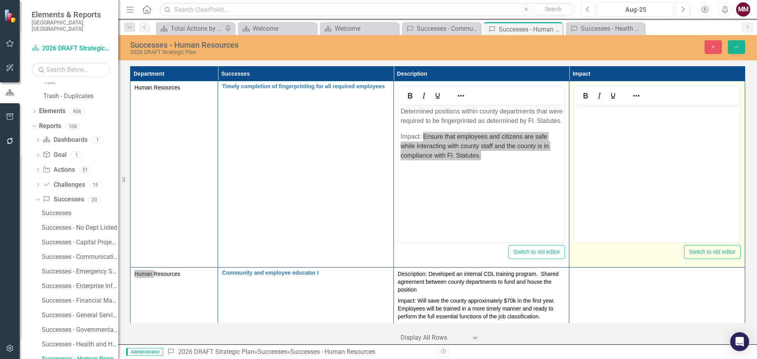
click at [590, 128] on body "Rich Text Area. Press ALT-0 for help." at bounding box center [657, 164] width 166 height 118
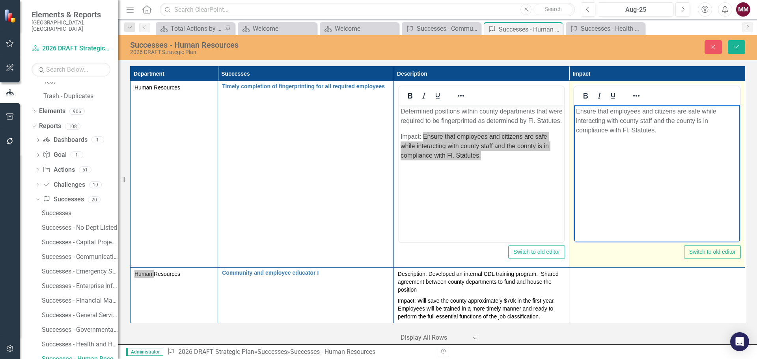
click at [597, 110] on p "Ensure that employees and citizens are safe while interacting with county staff…" at bounding box center [657, 121] width 162 height 28
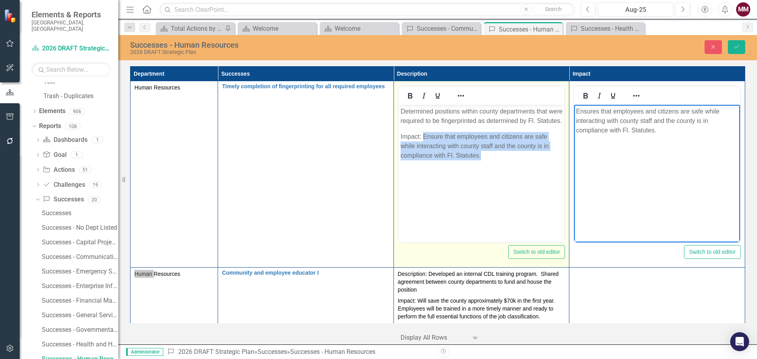
click at [498, 161] on p "Impact: Ensure that employees and citizens are safe while interacting with coun…" at bounding box center [481, 146] width 162 height 28
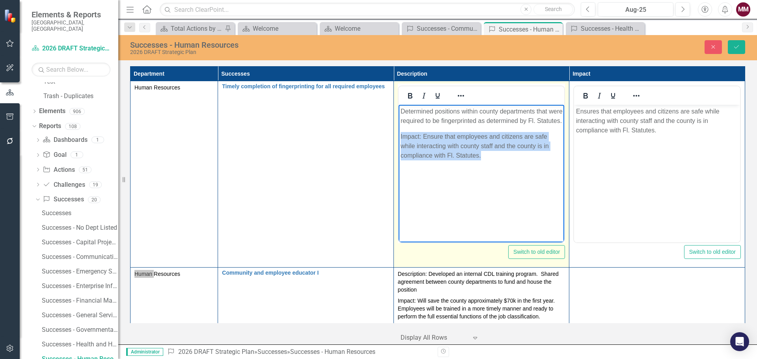
drag, startPoint x: 493, startPoint y: 165, endPoint x: 399, endPoint y: 145, distance: 96.5
click at [399, 145] on body "Determined positions within county departments that were required to be fingerp…" at bounding box center [481, 164] width 166 height 118
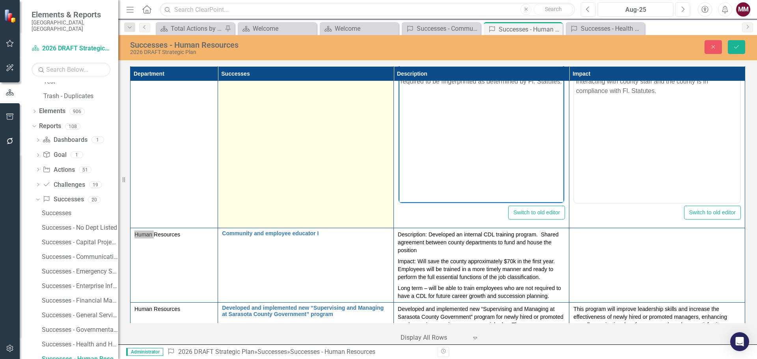
scroll to position [79, 0]
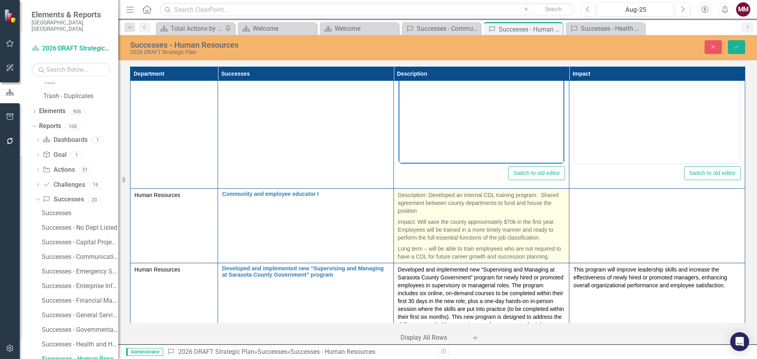
click at [490, 241] on p "Impact: Will save the county approximately $70k in the first year. Employees wi…" at bounding box center [482, 230] width 168 height 27
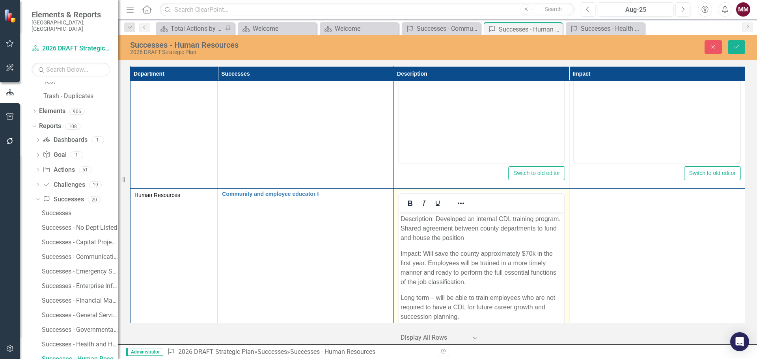
scroll to position [0, 0]
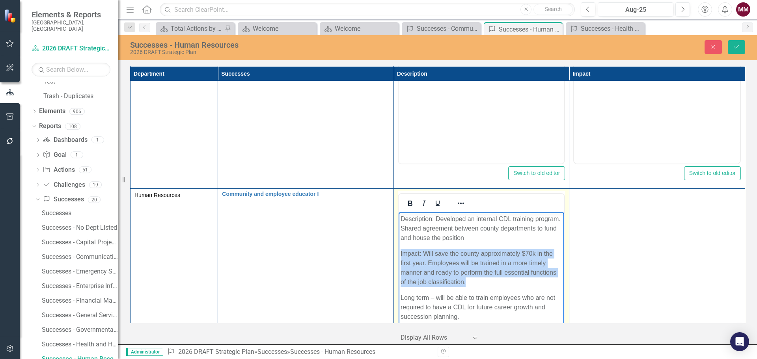
drag, startPoint x: 471, startPoint y: 283, endPoint x: 399, endPoint y: 254, distance: 77.6
click at [399, 254] on body "Description: Developed an internal CDL training program. Shared agreement betwe…" at bounding box center [481, 272] width 166 height 118
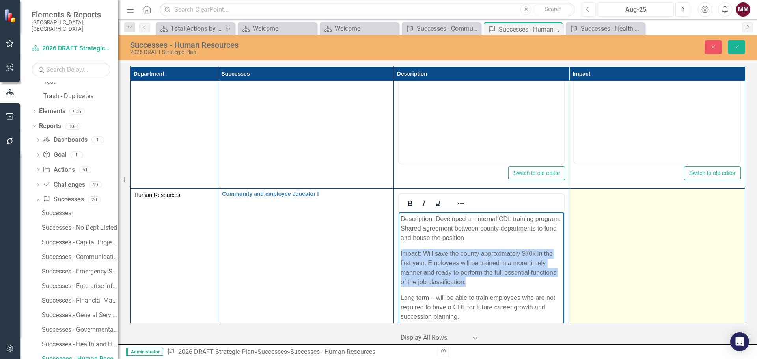
copy p "Impact: Will save the county approximately $70k in the first year. Employees wi…"
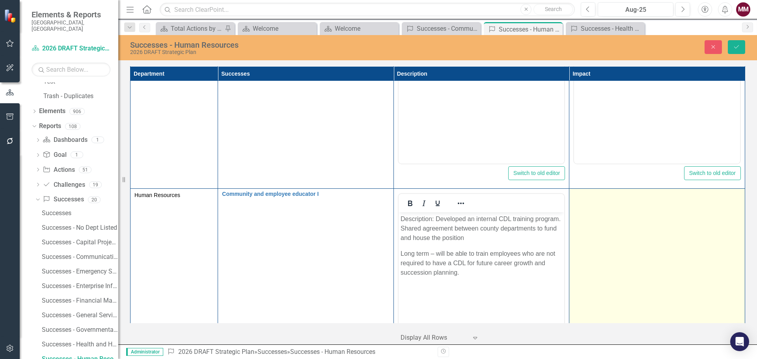
click at [639, 239] on td at bounding box center [658, 282] width 176 height 187
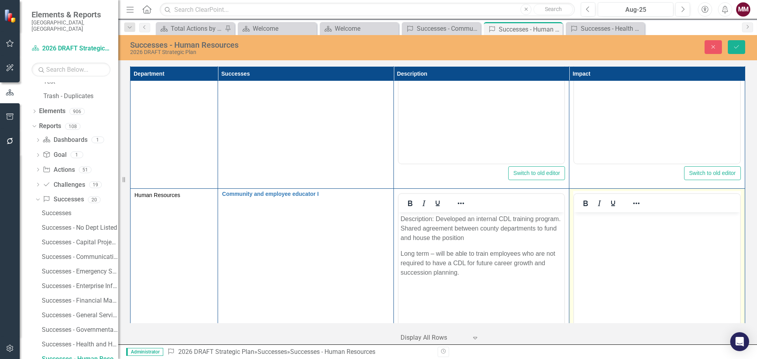
click at [636, 250] on body "Rich Text Area. Press ALT-0 for help." at bounding box center [657, 272] width 166 height 118
paste body "Rich Text Area. Press ALT-0 for help."
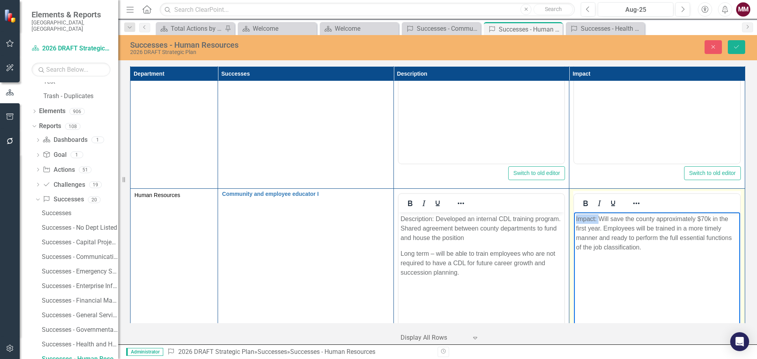
drag, startPoint x: 598, startPoint y: 217, endPoint x: 556, endPoint y: 220, distance: 42.3
click at [574, 220] on html "Impact: Will save the county approximately $70k in the first year. Employees wi…" at bounding box center [657, 272] width 166 height 118
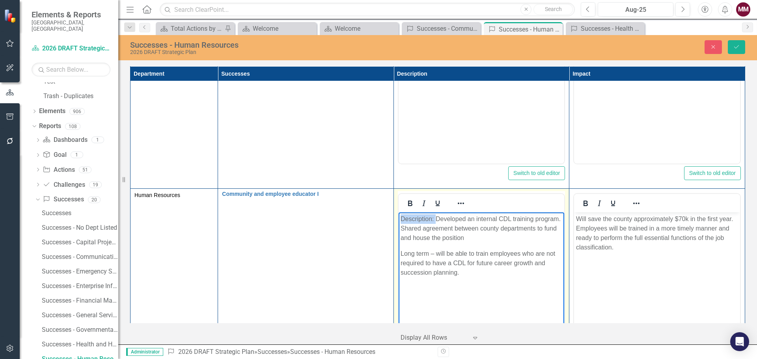
drag, startPoint x: 435, startPoint y: 218, endPoint x: 369, endPoint y: 222, distance: 66.0
click at [398, 222] on html "Description: Developed an internal CDL training program. Shared agreement betwe…" at bounding box center [481, 272] width 166 height 118
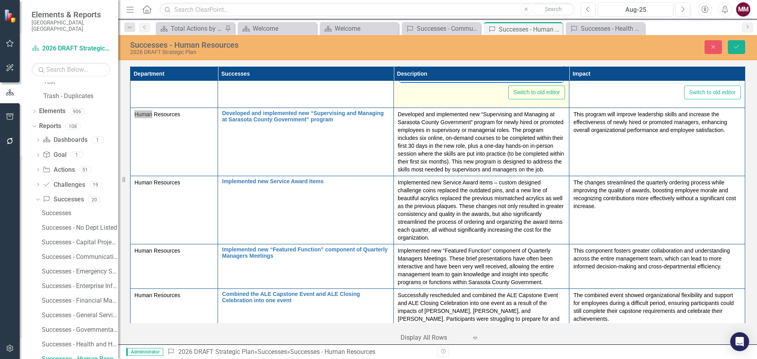
scroll to position [394, 0]
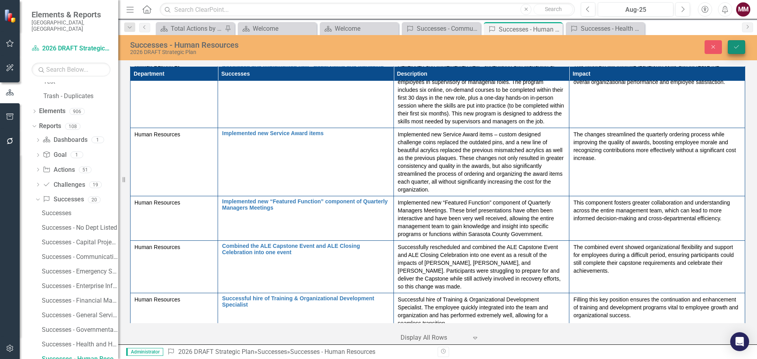
click at [736, 46] on icon "Save" at bounding box center [736, 47] width 7 height 6
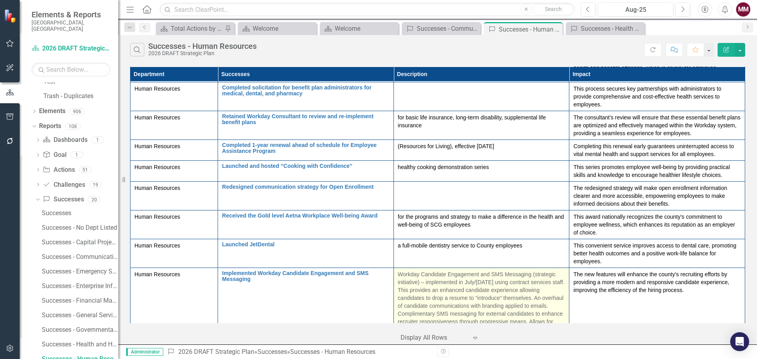
scroll to position [276, 0]
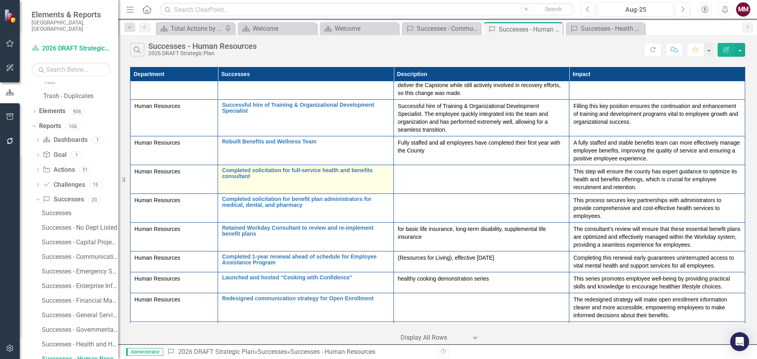
click at [327, 182] on td "Completed solicitation for full-service health and benefits consultant Link Map…" at bounding box center [306, 179] width 176 height 29
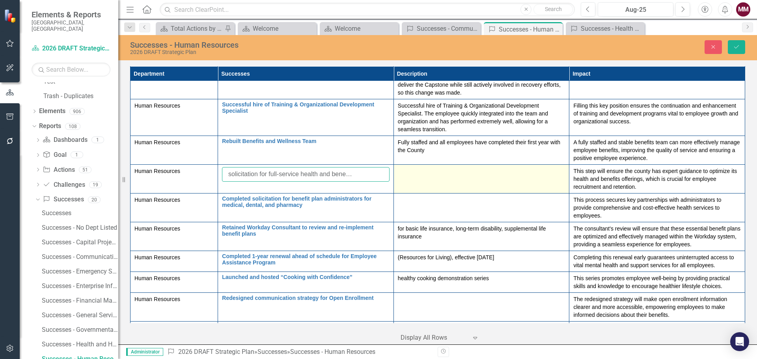
drag, startPoint x: 229, startPoint y: 174, endPoint x: 446, endPoint y: 181, distance: 217.0
click at [446, 181] on tr "Human Resources Completed solicitation for full-service health and benefits con…" at bounding box center [438, 179] width 615 height 29
paste input "Selected a Full-Service Health and Benefits Consultant"
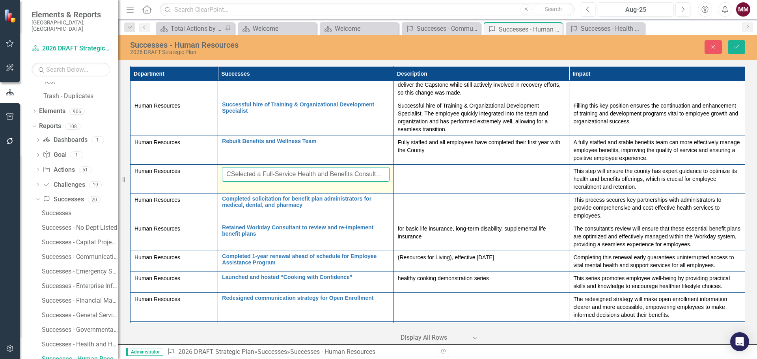
click at [227, 172] on input "CSelected a Full-Service Health and Benefits Consultant" at bounding box center [306, 174] width 168 height 15
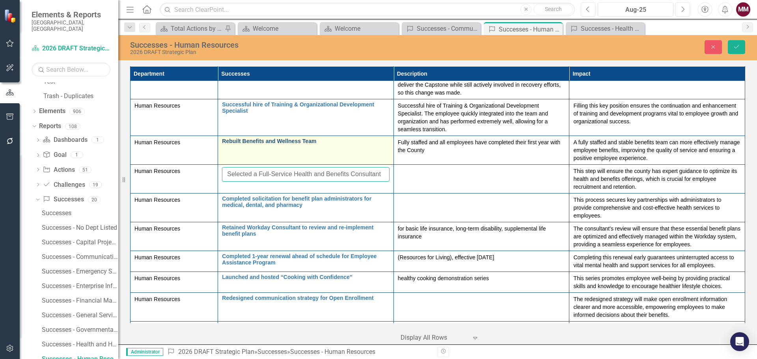
scroll to position [0, 0]
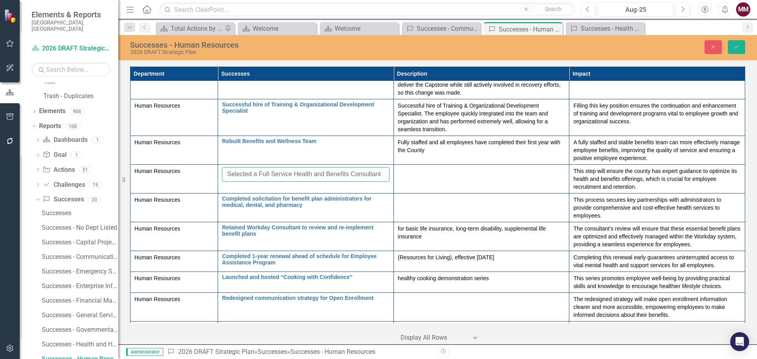
type input "Selected a Full-Service Health and Benefits Consultant"
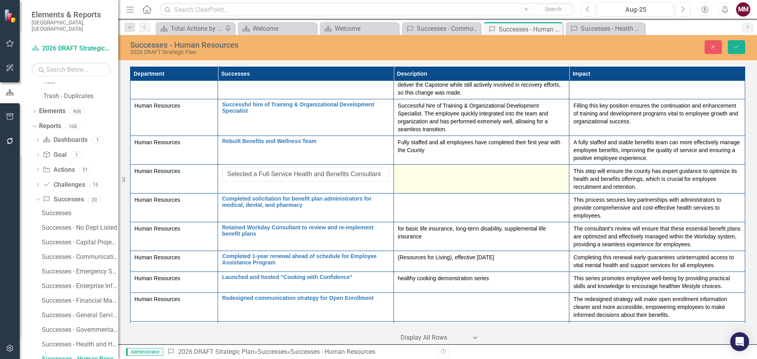
click at [417, 177] on td at bounding box center [482, 179] width 176 height 29
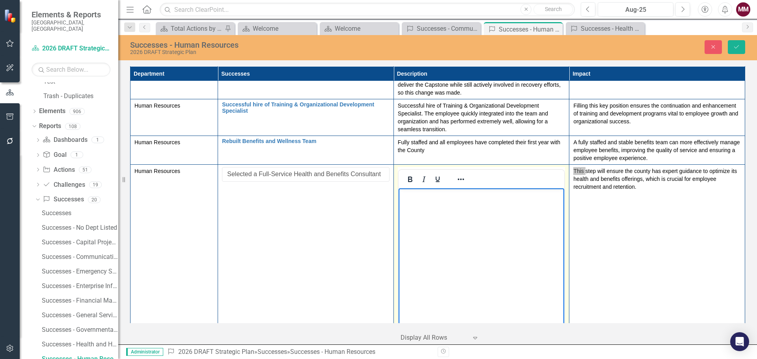
click at [414, 200] on p "Rich Text Area. Press ALT-0 for help." at bounding box center [481, 195] width 162 height 9
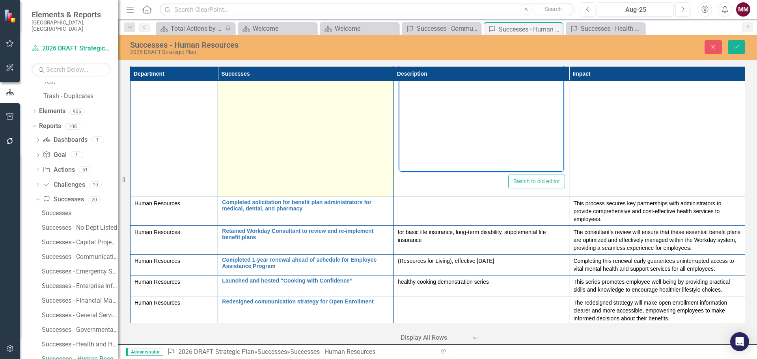
scroll to position [434, 0]
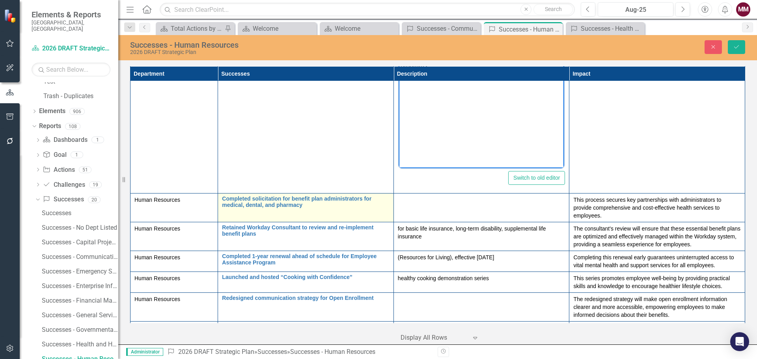
click at [339, 212] on td "Completed solicitation for benefit plan administrators for medical, dental, and…" at bounding box center [306, 208] width 176 height 29
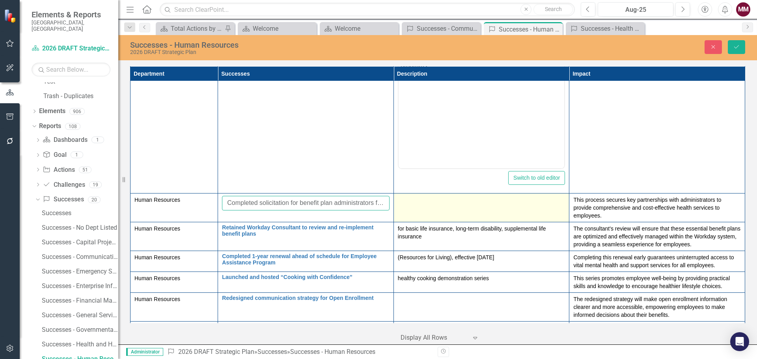
scroll to position [0, 88]
drag, startPoint x: 228, startPoint y: 203, endPoint x: 420, endPoint y: 201, distance: 192.5
click at [420, 201] on tr "Human Resources Completed solicitation for benefit plan administrators for medi…" at bounding box center [438, 208] width 615 height 29
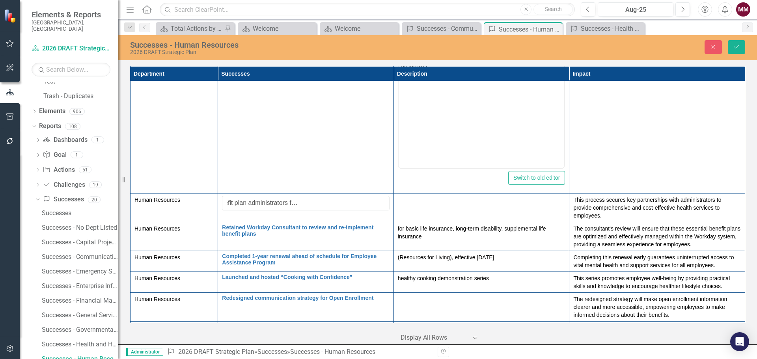
scroll to position [0, 0]
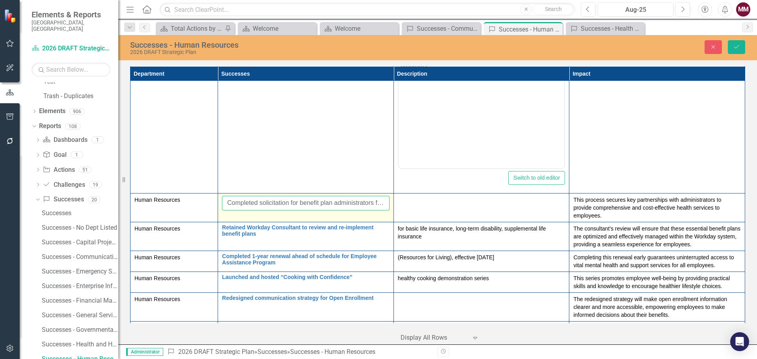
click at [272, 204] on input "Completed solicitation for benefit plan administrators for medical, dental, and…" at bounding box center [306, 203] width 168 height 15
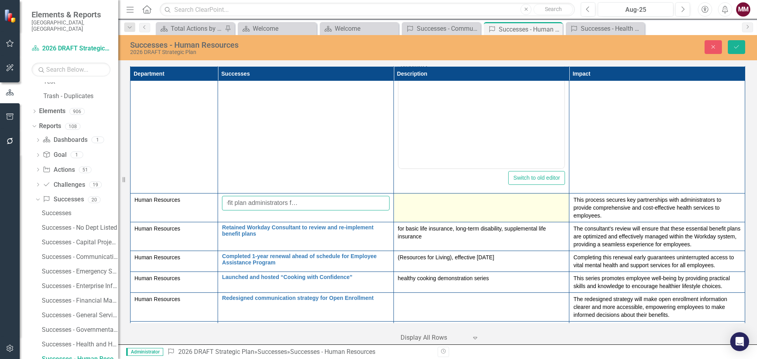
drag, startPoint x: 226, startPoint y: 204, endPoint x: 415, endPoint y: 202, distance: 189.3
click at [415, 202] on tr "Human Resources Completed solicitation for benefit plan administrators for medi…" at bounding box center [438, 208] width 615 height 29
paste input "Secured New Medical, Dental, and Pharmacy Plan Administrators"
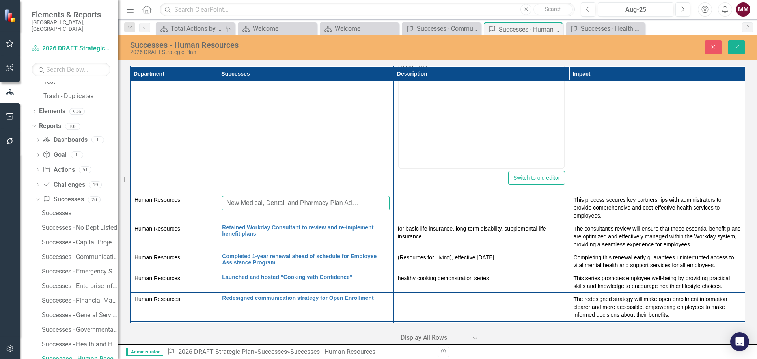
type input "Secured New Medical, Dental, and Pharmacy Plan Administrators"
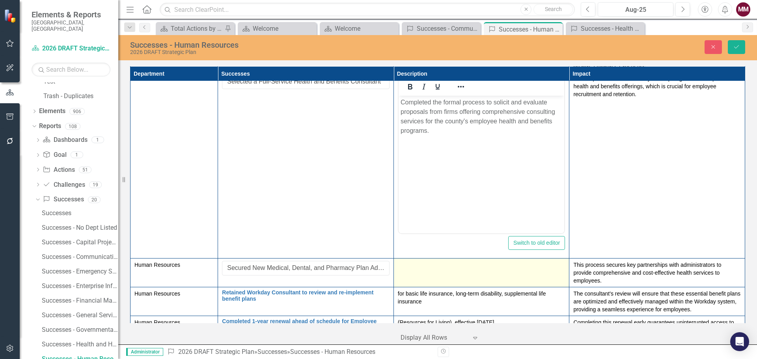
scroll to position [355, 0]
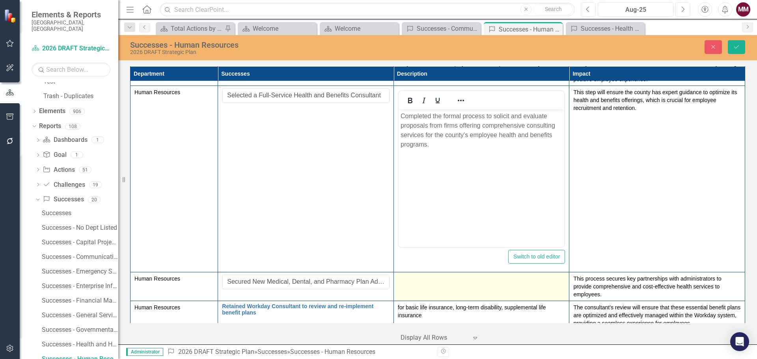
click at [441, 282] on div at bounding box center [482, 279] width 168 height 9
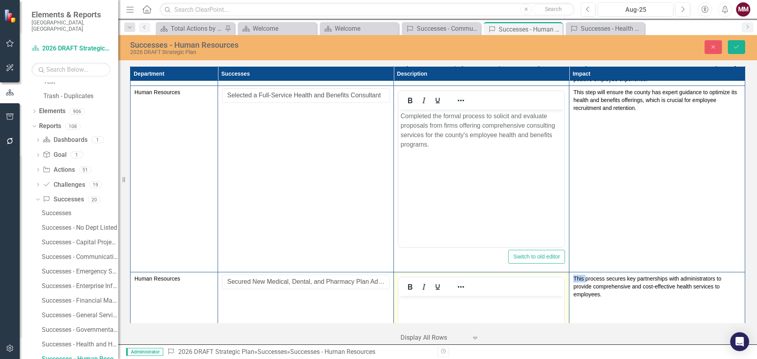
scroll to position [0, 0]
click at [423, 307] on p "Rich Text Area. Press ALT-0 for help." at bounding box center [481, 302] width 162 height 9
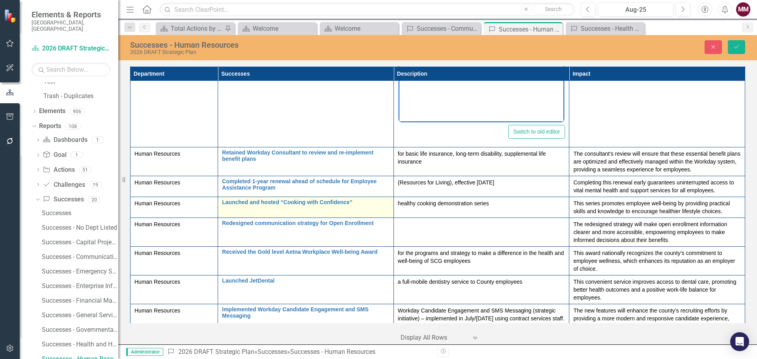
scroll to position [671, 0]
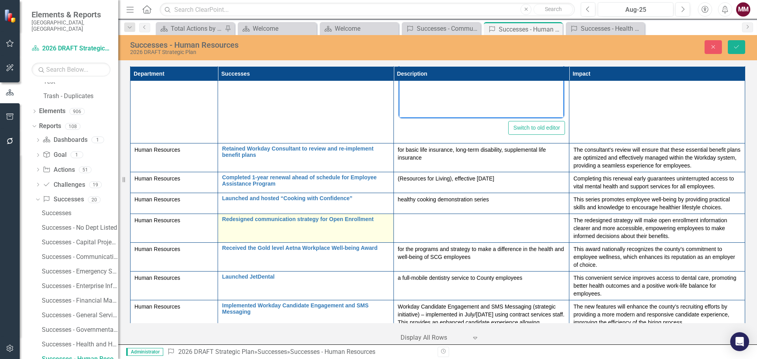
click at [365, 230] on td "Redesigned communication strategy for Open Enrollment Link Map View Link Map Ed…" at bounding box center [306, 228] width 176 height 29
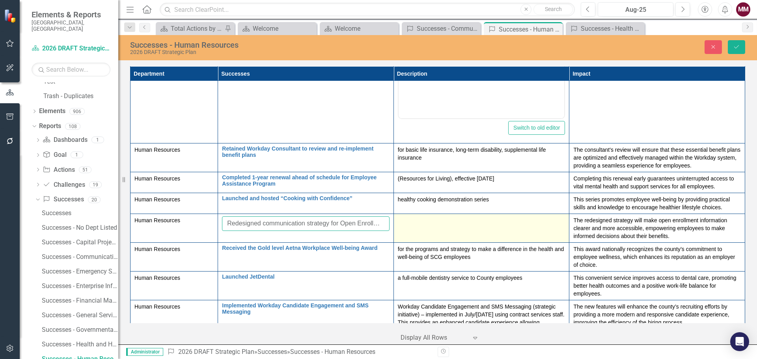
scroll to position [0, 5]
drag, startPoint x: 227, startPoint y: 224, endPoint x: 399, endPoint y: 224, distance: 171.6
click at [399, 224] on tr "Human Resources Redesigned communication strategy for Open Enrollment Link Map …" at bounding box center [438, 228] width 615 height 29
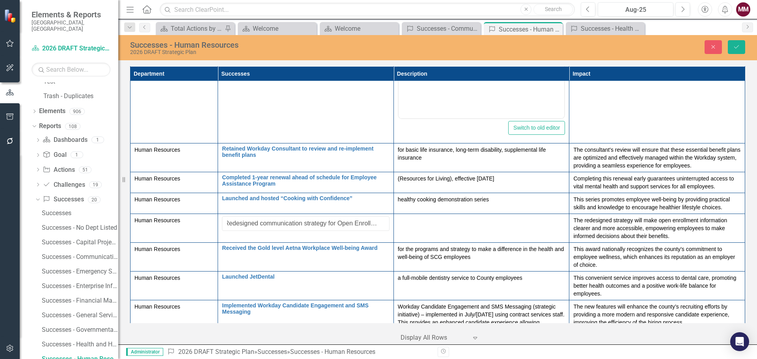
scroll to position [0, 0]
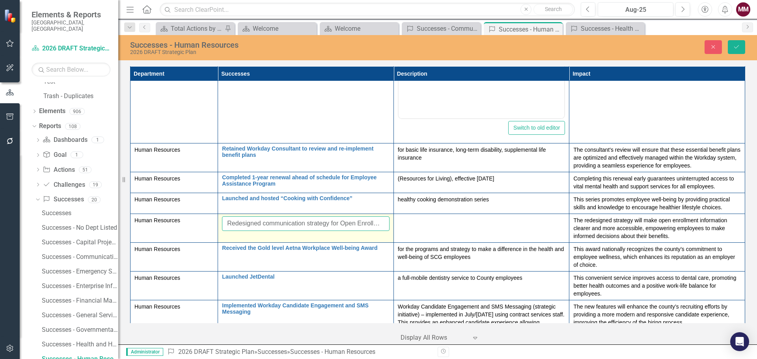
click at [230, 224] on input "Redesigned communication strategy for Open Enrollment" at bounding box center [306, 224] width 168 height 15
paste input "Modernized Open Enrollment Outreach"
type input "Modernized Open Enrollment Outreach"
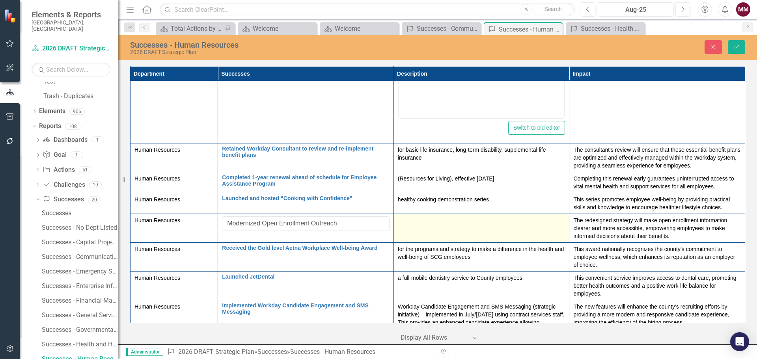
click at [429, 228] on td at bounding box center [482, 228] width 176 height 29
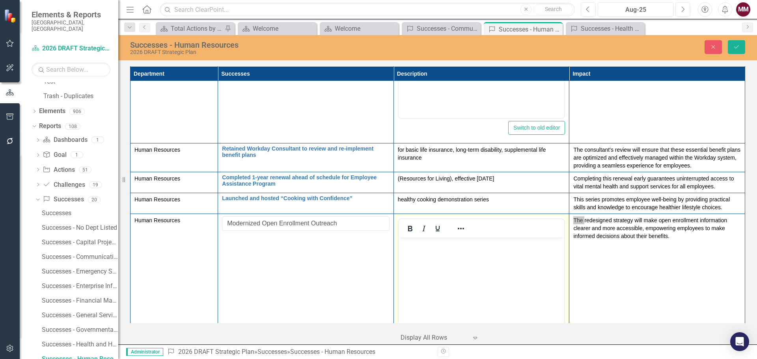
click at [429, 252] on body "Rich Text Area. Press ALT-0 for help." at bounding box center [481, 297] width 166 height 118
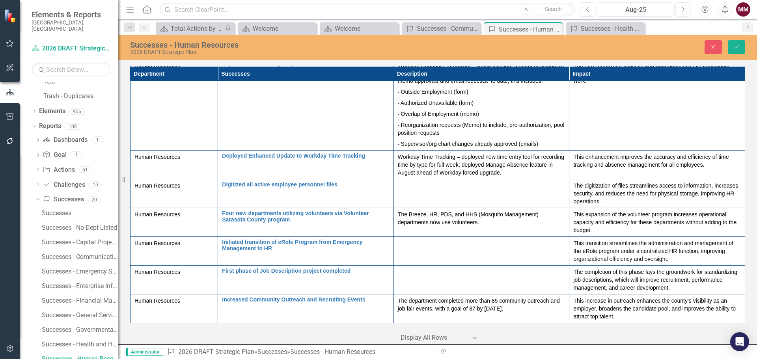
scroll to position [1259, 0]
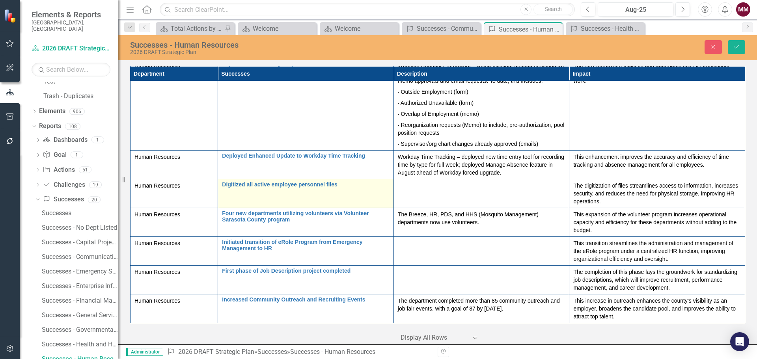
click at [338, 200] on td "Digitized all active employee personnel files Link Map View Link Map Edit Edit …" at bounding box center [306, 193] width 176 height 29
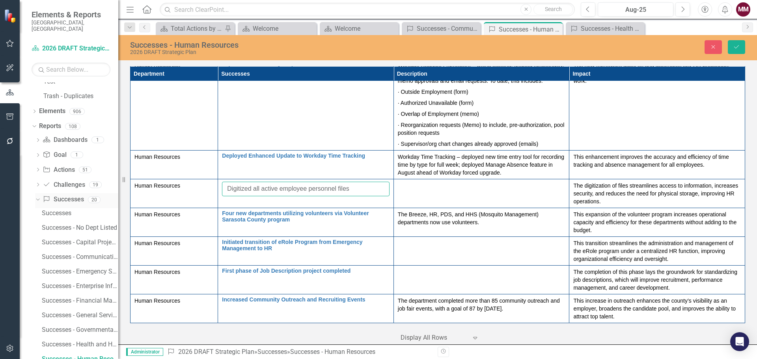
drag, startPoint x: 358, startPoint y: 191, endPoint x: 111, endPoint y: 193, distance: 246.5
click at [111, 193] on div "Elements & Reports [GEOGRAPHIC_DATA], [GEOGRAPHIC_DATA] Dashboard 2026 DRAFT St…" at bounding box center [378, 179] width 757 height 359
click at [345, 187] on input "Digitized all active employee personnel files" at bounding box center [306, 189] width 168 height 15
drag, startPoint x: 354, startPoint y: 191, endPoint x: 117, endPoint y: 191, distance: 237.1
click at [117, 191] on div "Elements & Reports [GEOGRAPHIC_DATA], [GEOGRAPHIC_DATA] Dashboard 2026 DRAFT St…" at bounding box center [378, 179] width 757 height 359
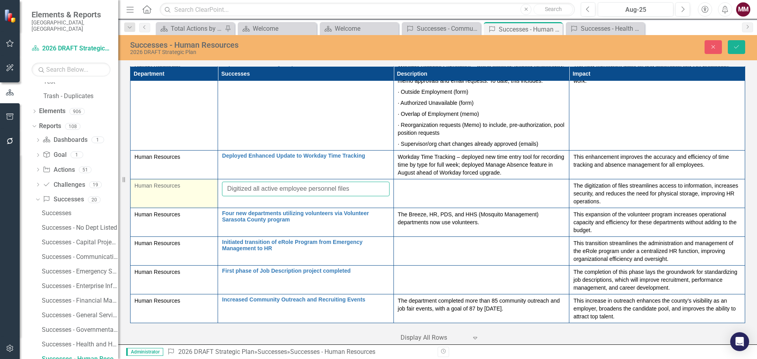
paste input "Completed Digital Archiving of Personnel F"
drag, startPoint x: 362, startPoint y: 190, endPoint x: 108, endPoint y: 186, distance: 254.4
click at [108, 186] on div "Elements & Reports [GEOGRAPHIC_DATA], [GEOGRAPHIC_DATA] Dashboard 2026 DRAFT St…" at bounding box center [378, 179] width 757 height 359
paste input "nverted Employee Files to Digital Record"
type input "Converted Employee Files to Digital Records"
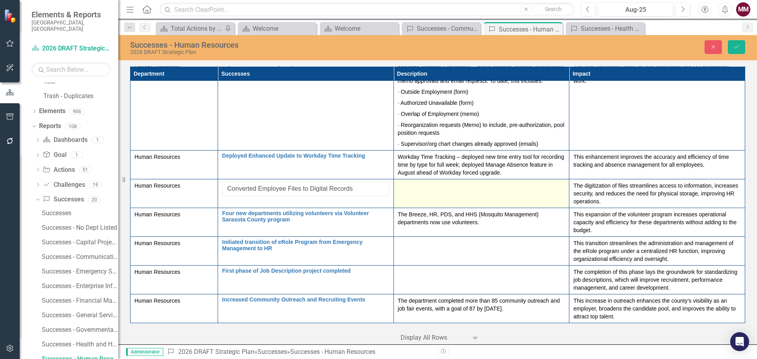
click at [456, 194] on td at bounding box center [482, 193] width 176 height 29
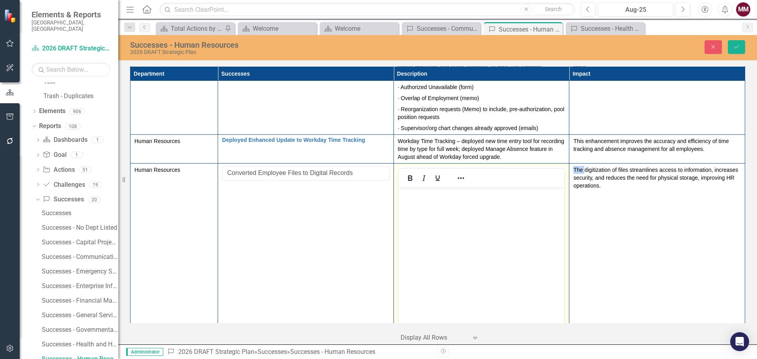
scroll to position [0, 0]
click at [435, 200] on body "Rich Text Area. Press ALT-0 for help." at bounding box center [481, 246] width 166 height 118
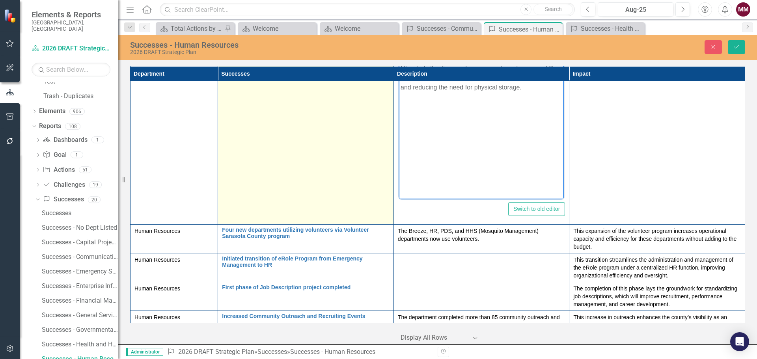
scroll to position [1417, 0]
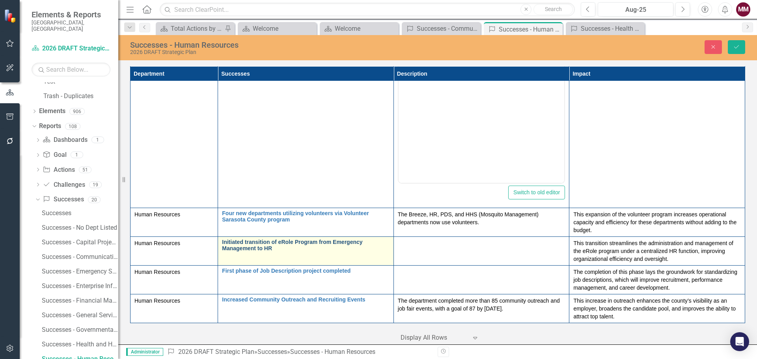
click at [302, 247] on link "Initiated transition of eRole Program from Emergency Management to HR" at bounding box center [306, 245] width 168 height 12
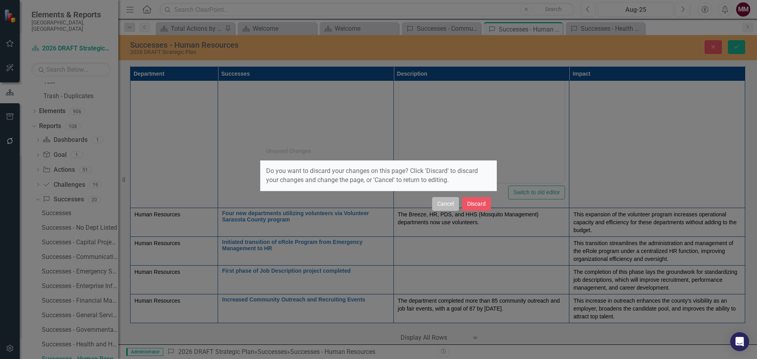
click at [447, 204] on button "Cancel" at bounding box center [445, 204] width 27 height 14
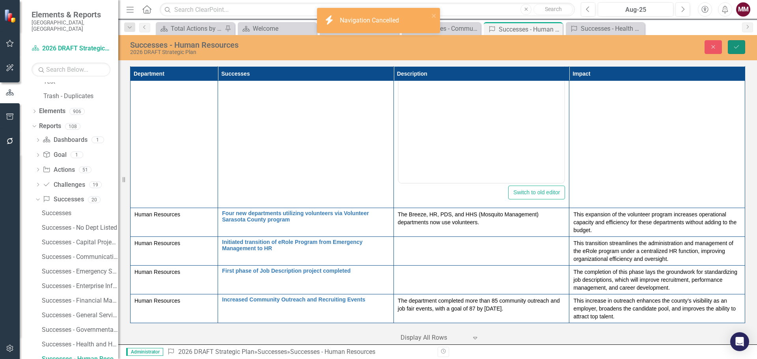
click at [731, 49] on button "Save" at bounding box center [736, 47] width 17 height 14
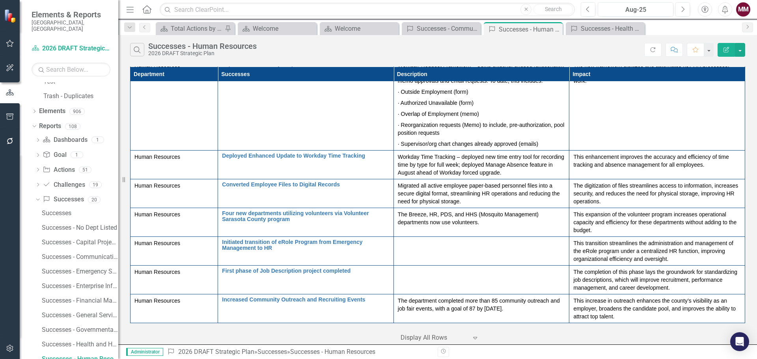
scroll to position [786, 0]
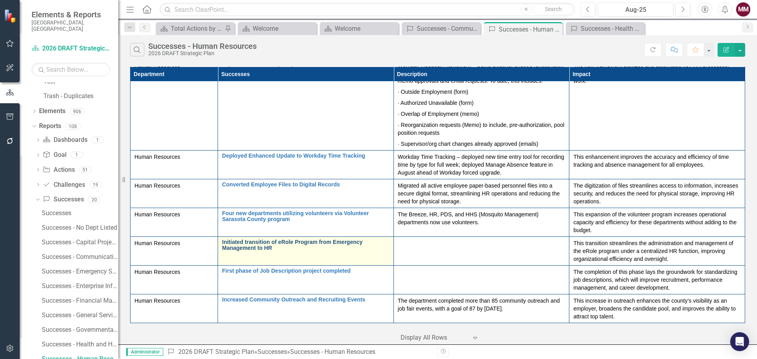
click at [299, 251] on link "Initiated transition of eRole Program from Emergency Management to HR" at bounding box center [306, 245] width 168 height 12
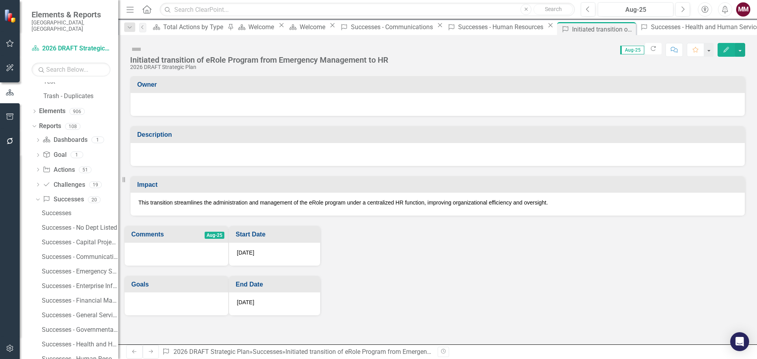
click at [228, 56] on div "Initiated transition of eRole Program from Emergency Management to HR" at bounding box center [259, 60] width 258 height 9
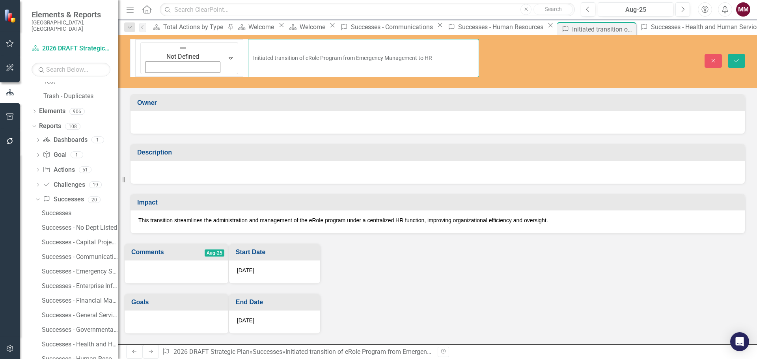
drag, startPoint x: 397, startPoint y: 47, endPoint x: -43, endPoint y: 47, distance: 440.2
click at [0, 47] on html "Accessibility Screen-Reader Guide, Feedback, and Issue Reporting | New window E…" at bounding box center [378, 179] width 757 height 359
click at [402, 45] on input "Initiated transition of eRole Program from Emergency Management to HR" at bounding box center [363, 58] width 231 height 38
drag, startPoint x: 385, startPoint y: 43, endPoint x: 60, endPoint y: 45, distance: 324.2
click at [65, 44] on div "Elements & Reports [GEOGRAPHIC_DATA], [GEOGRAPHIC_DATA] Dashboard 2026 DRAFT St…" at bounding box center [378, 179] width 757 height 359
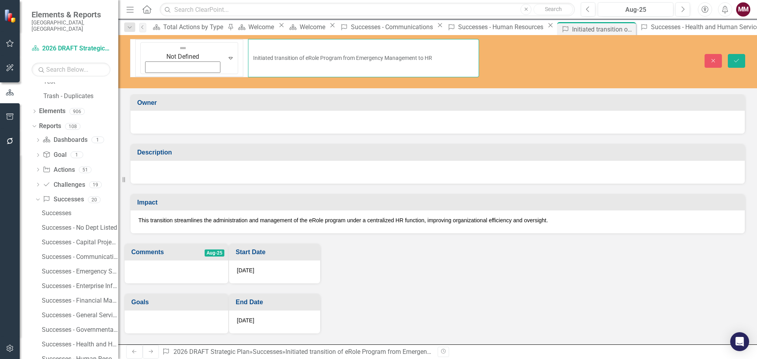
paste input "Began Transfer of eRole Program"
type input "Began Transfer of eRole Program to HR"
click at [204, 161] on div at bounding box center [438, 172] width 615 height 23
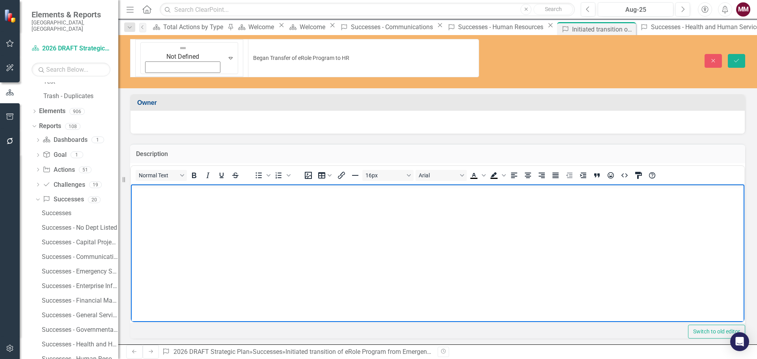
click at [172, 202] on body "Rich Text Area. Press ALT-0 for help." at bounding box center [438, 243] width 614 height 118
paste body "Rich Text Area. Press ALT-0 for help."
click at [737, 59] on icon "submit" at bounding box center [736, 60] width 5 height 3
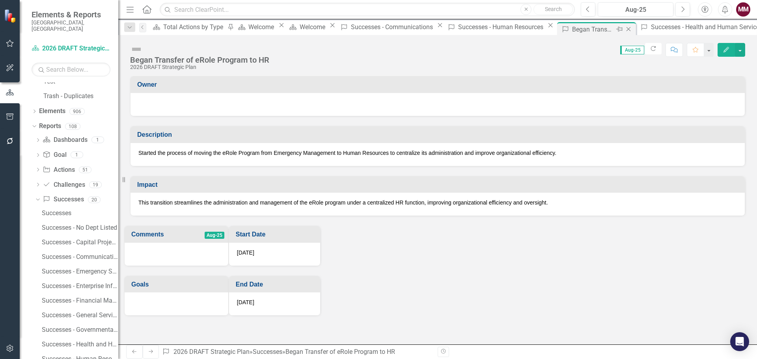
click at [625, 30] on icon "Close" at bounding box center [629, 29] width 8 height 6
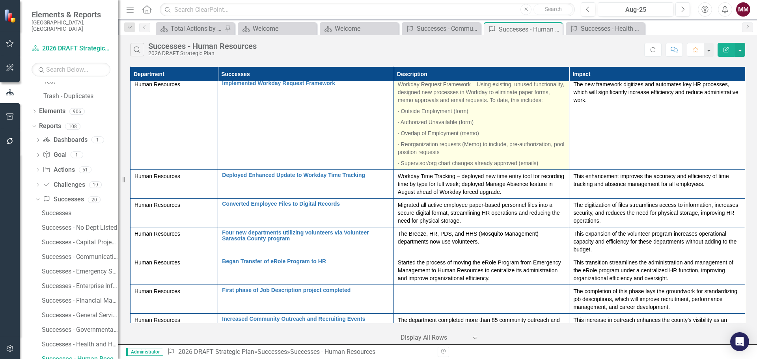
scroll to position [786, 0]
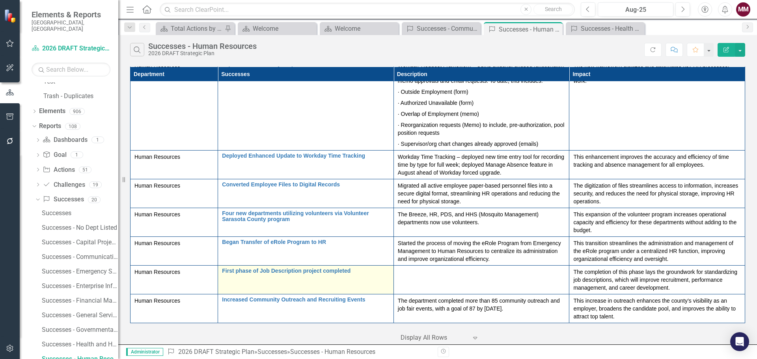
click at [366, 280] on td "First phase of Job Description project completed Link Map View Link Map Edit Ed…" at bounding box center [306, 280] width 176 height 29
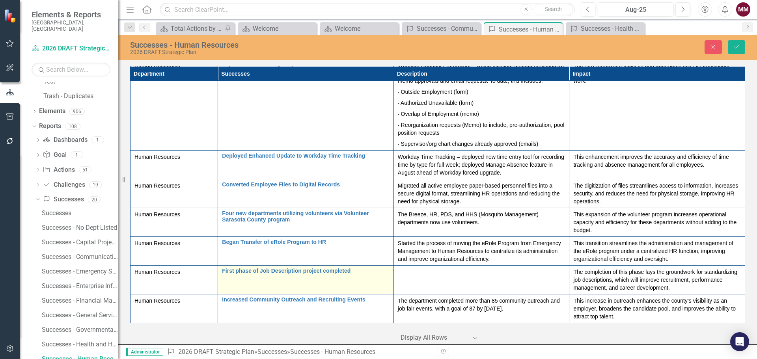
scroll to position [786, 0]
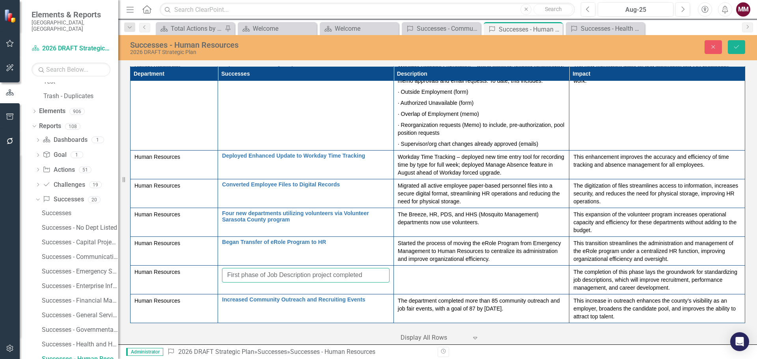
drag, startPoint x: 370, startPoint y: 274, endPoint x: 14, endPoint y: 274, distance: 355.4
click at [14, 274] on div "Elements & Reports [GEOGRAPHIC_DATA], [GEOGRAPHIC_DATA] Dashboard 2026 DRAFT St…" at bounding box center [378, 179] width 757 height 359
click at [367, 275] on input "First phase of Job Description project completed" at bounding box center [306, 275] width 168 height 15
drag, startPoint x: 367, startPoint y: 275, endPoint x: 95, endPoint y: 252, distance: 272.7
click at [95, 252] on div "Elements & Reports [GEOGRAPHIC_DATA], [GEOGRAPHIC_DATA] Dashboard 2026 DRAFT St…" at bounding box center [378, 179] width 757 height 359
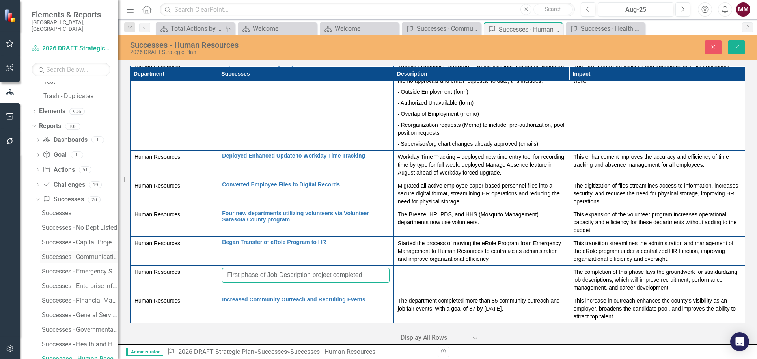
paste input "Completed Initial Phase of Job Description Overhaul"
type input "Completed Initial Phase of Job Description Overhaul"
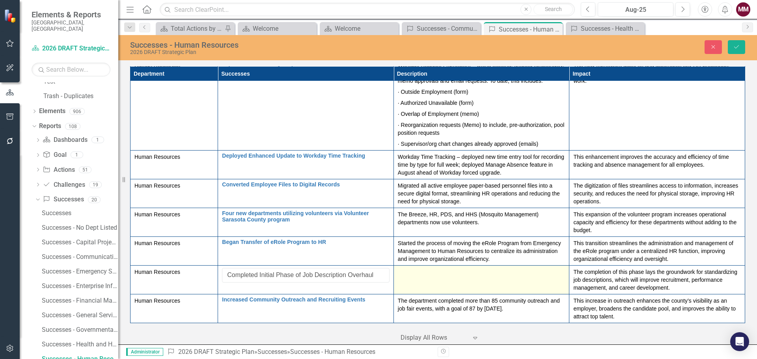
click at [417, 280] on td at bounding box center [482, 280] width 176 height 29
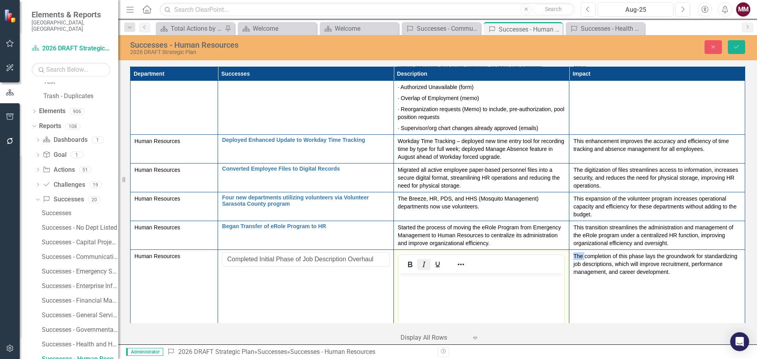
scroll to position [0, 0]
click at [419, 284] on p "Rich Text Area. Press ALT-0 for help." at bounding box center [481, 280] width 162 height 9
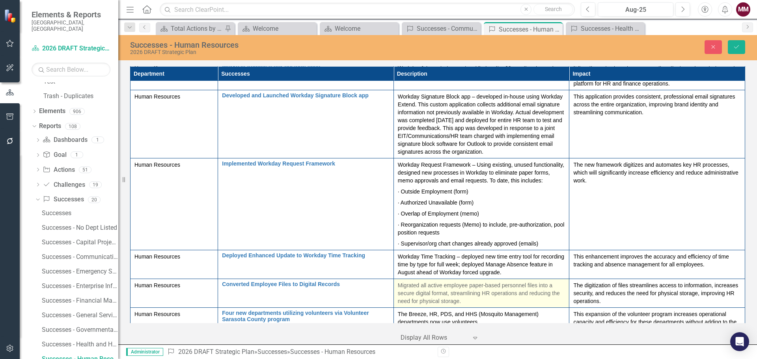
scroll to position [667, 0]
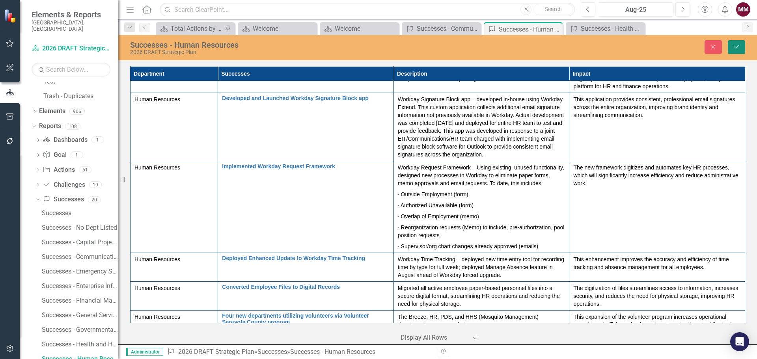
click at [736, 46] on icon "Save" at bounding box center [736, 47] width 7 height 6
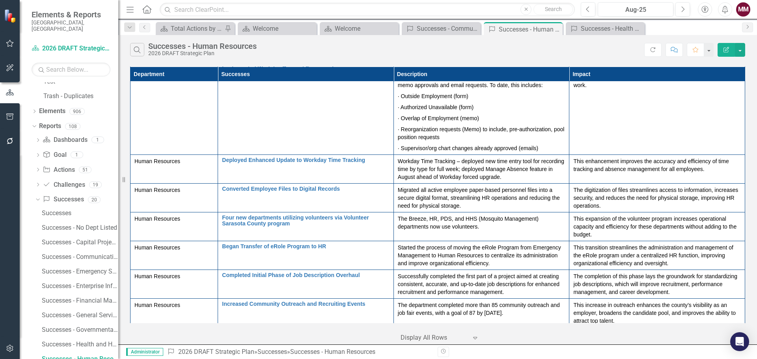
scroll to position [786, 0]
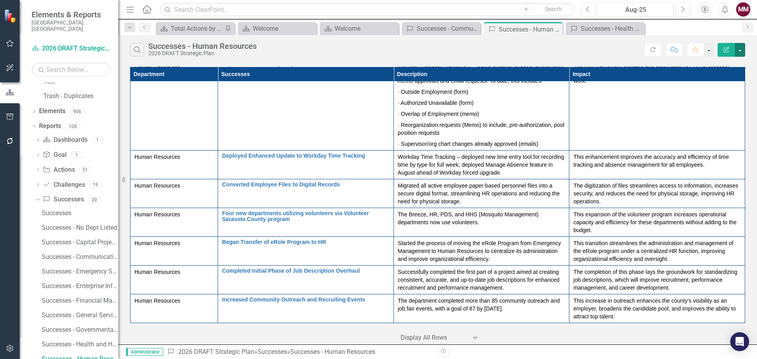
click at [741, 54] on button "button" at bounding box center [740, 50] width 10 height 14
click at [710, 81] on link "PDF Export to PDF" at bounding box center [714, 80] width 62 height 15
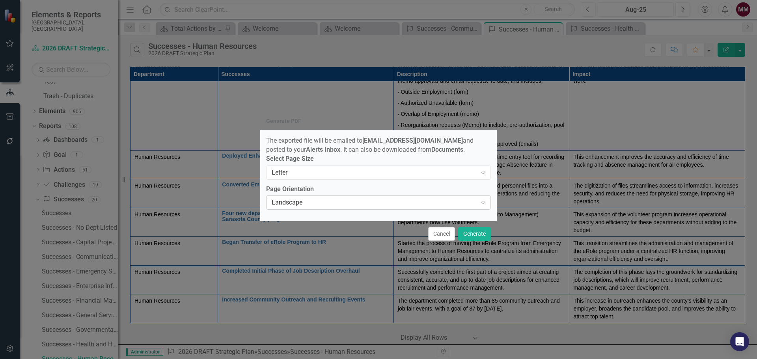
click at [337, 205] on div "Landscape" at bounding box center [375, 202] width 206 height 9
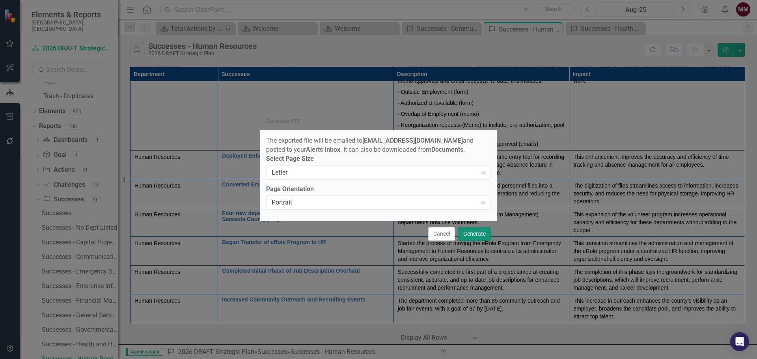
click at [465, 237] on button "Generate" at bounding box center [474, 234] width 33 height 14
